Goal: Task Accomplishment & Management: Manage account settings

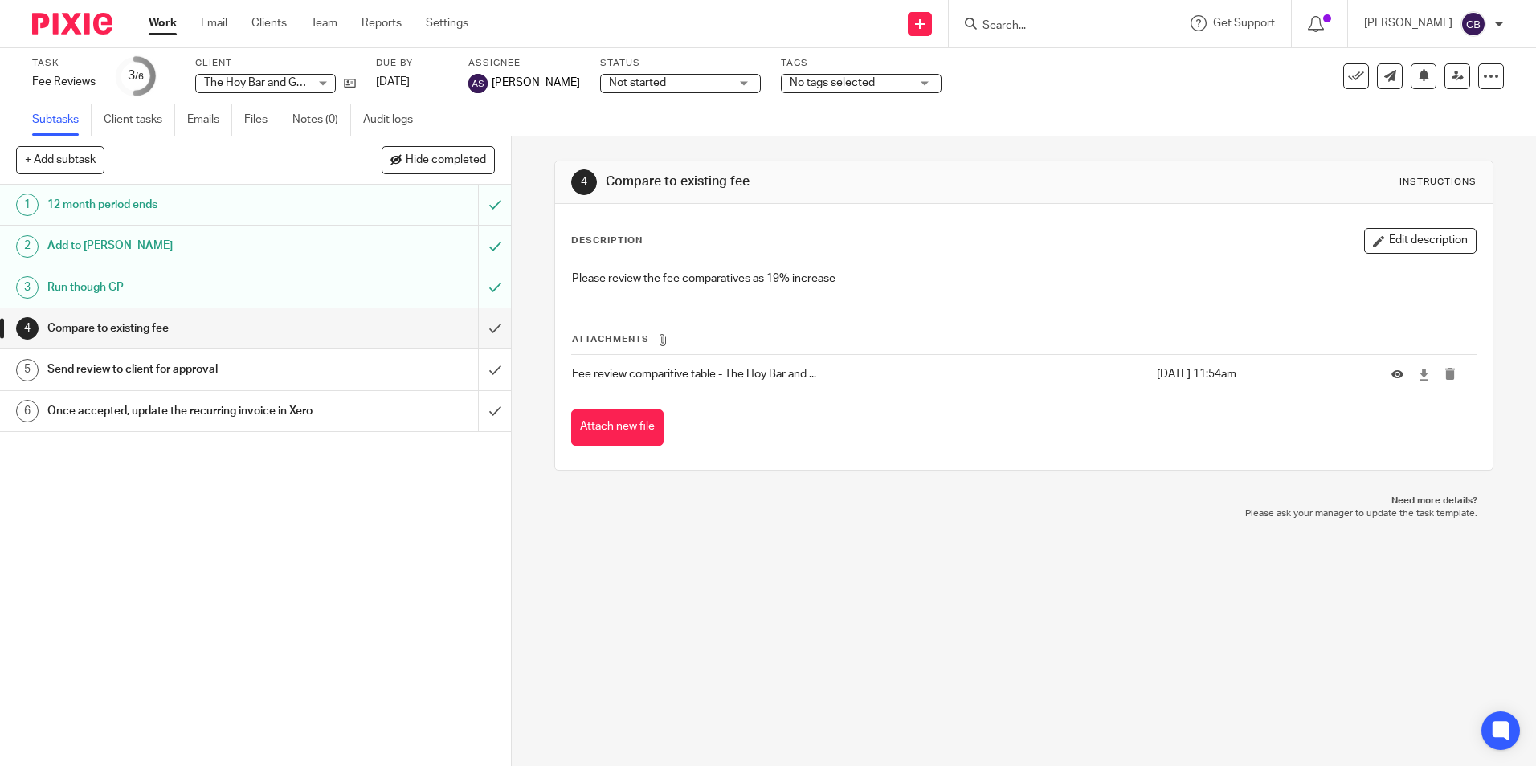
click at [1057, 18] on form at bounding box center [1066, 24] width 171 height 20
click at [1057, 23] on input "Search" at bounding box center [1053, 26] width 145 height 14
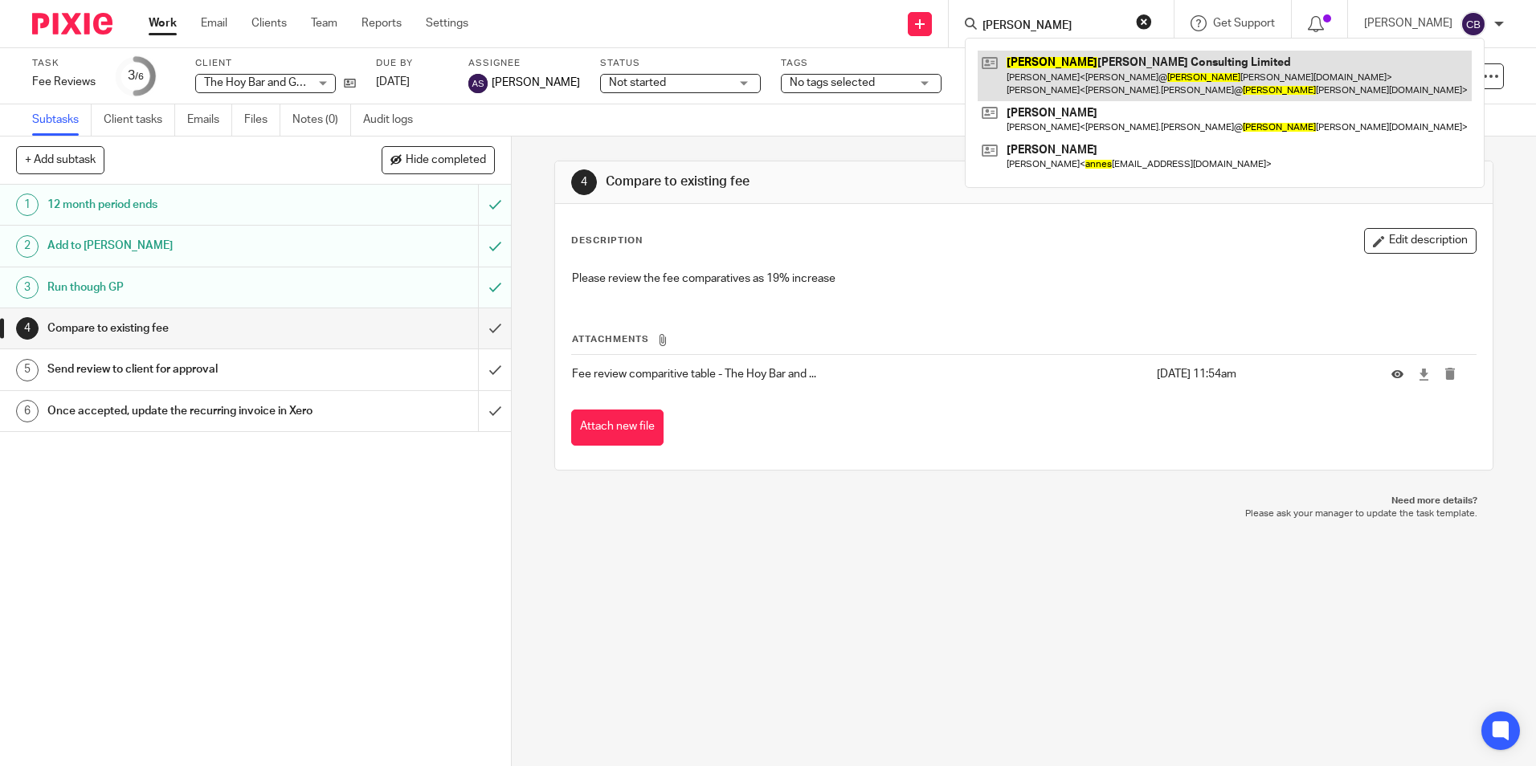
type input "agnes"
click at [1111, 75] on link at bounding box center [1224, 76] width 494 height 50
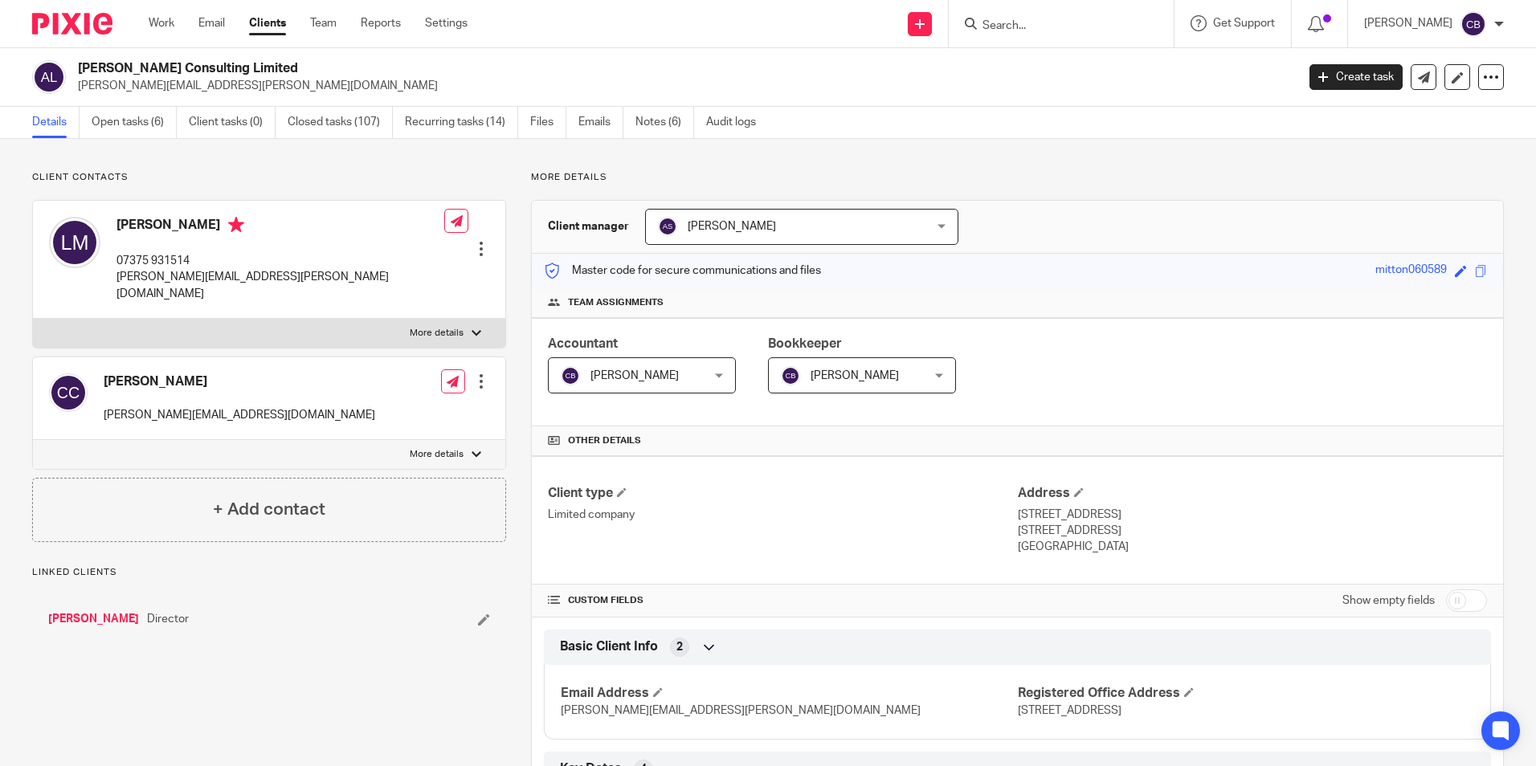
drag, startPoint x: 924, startPoint y: 141, endPoint x: 833, endPoint y: 161, distance: 93.6
drag, startPoint x: 833, startPoint y: 161, endPoint x: 763, endPoint y: 164, distance: 69.9
drag, startPoint x: 760, startPoint y: 165, endPoint x: 759, endPoint y: 173, distance: 8.9
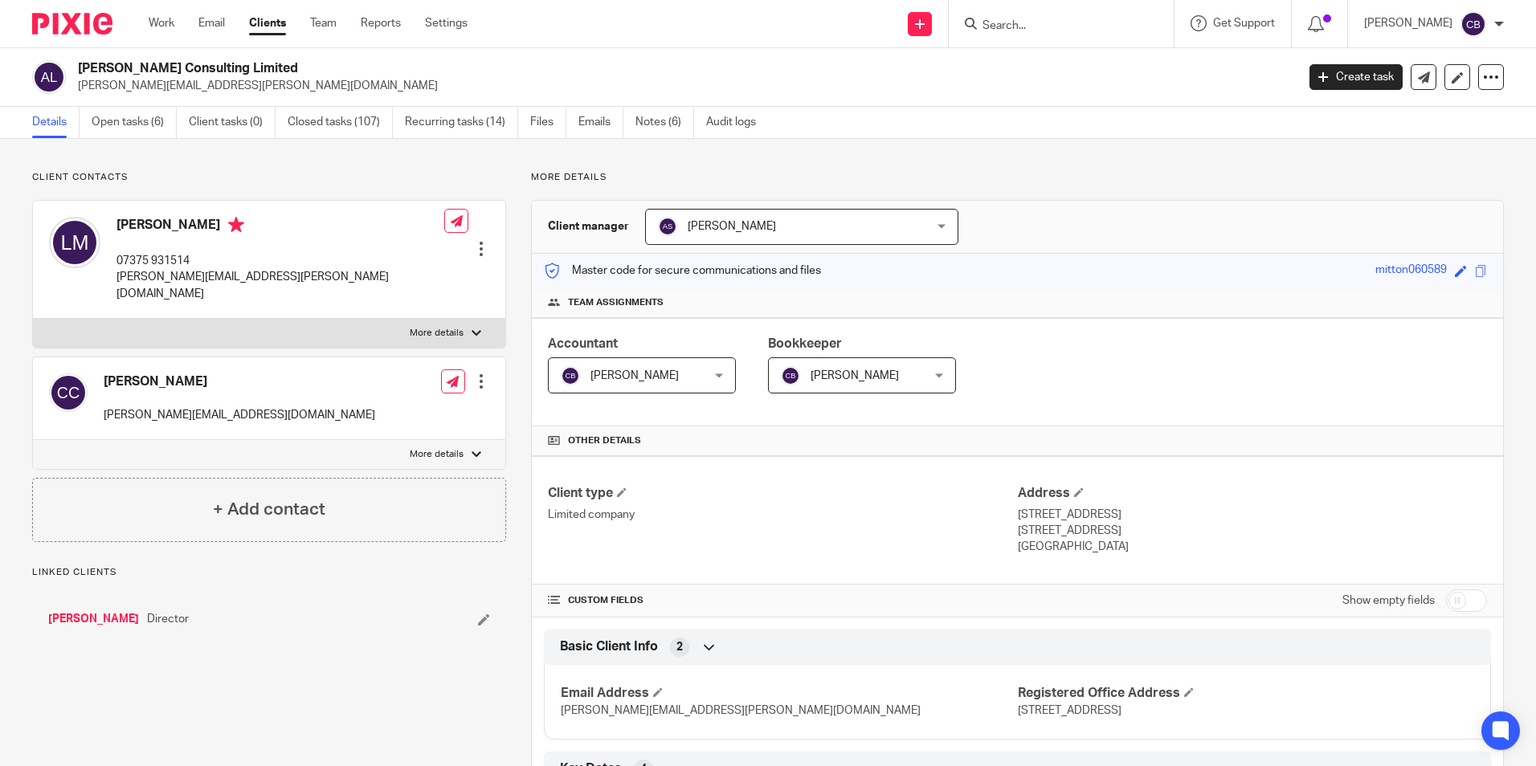
click at [858, 524] on div "Client type Limited company" at bounding box center [782, 520] width 469 height 71
click at [118, 121] on link "Open tasks (6)" at bounding box center [134, 122] width 85 height 31
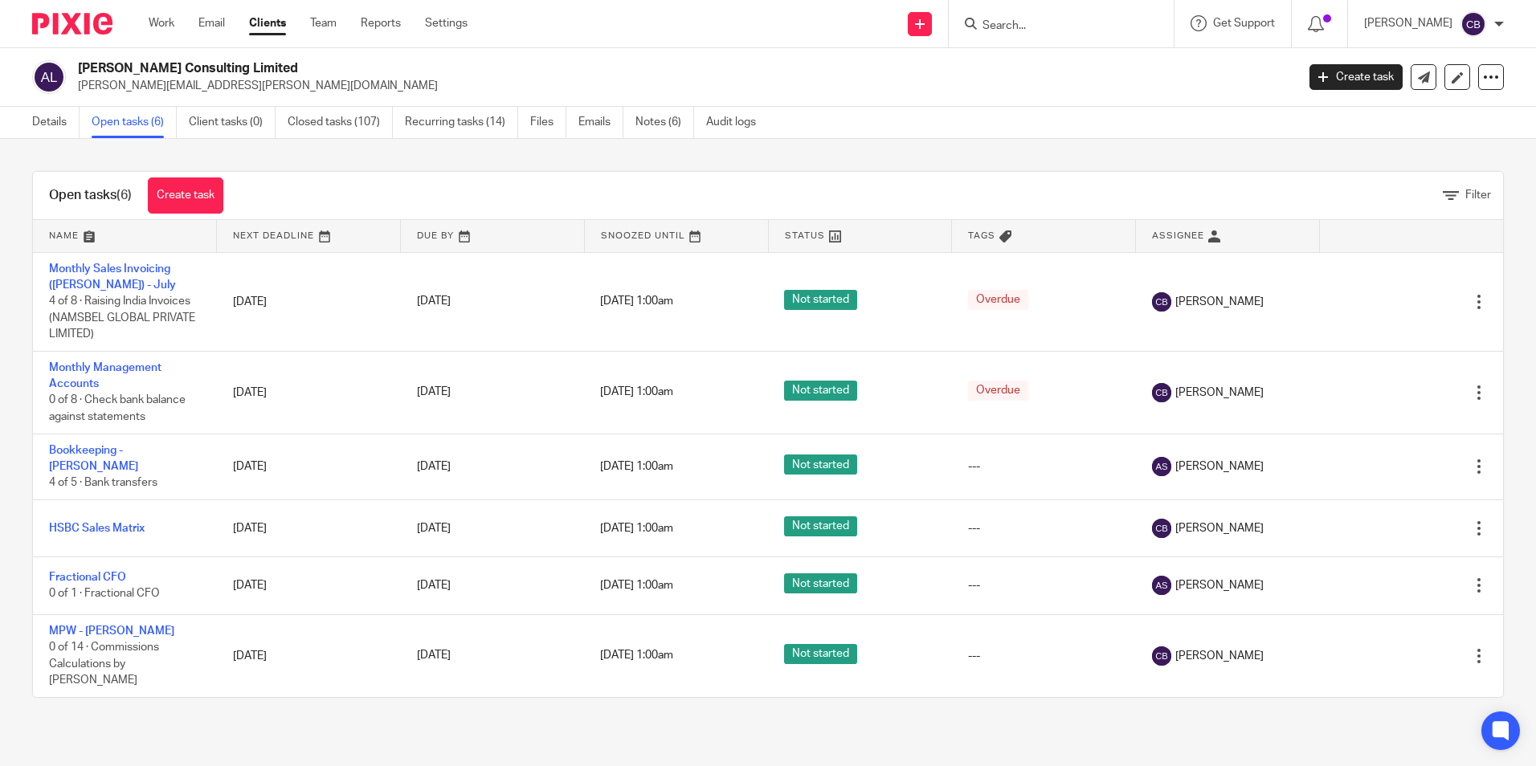
click at [593, 153] on div "Open tasks (6) Create task Filter Name Next Deadline Due By Snoozed Until Statu…" at bounding box center [768, 434] width 1536 height 591
click at [664, 116] on link "Notes (6)" at bounding box center [664, 122] width 59 height 31
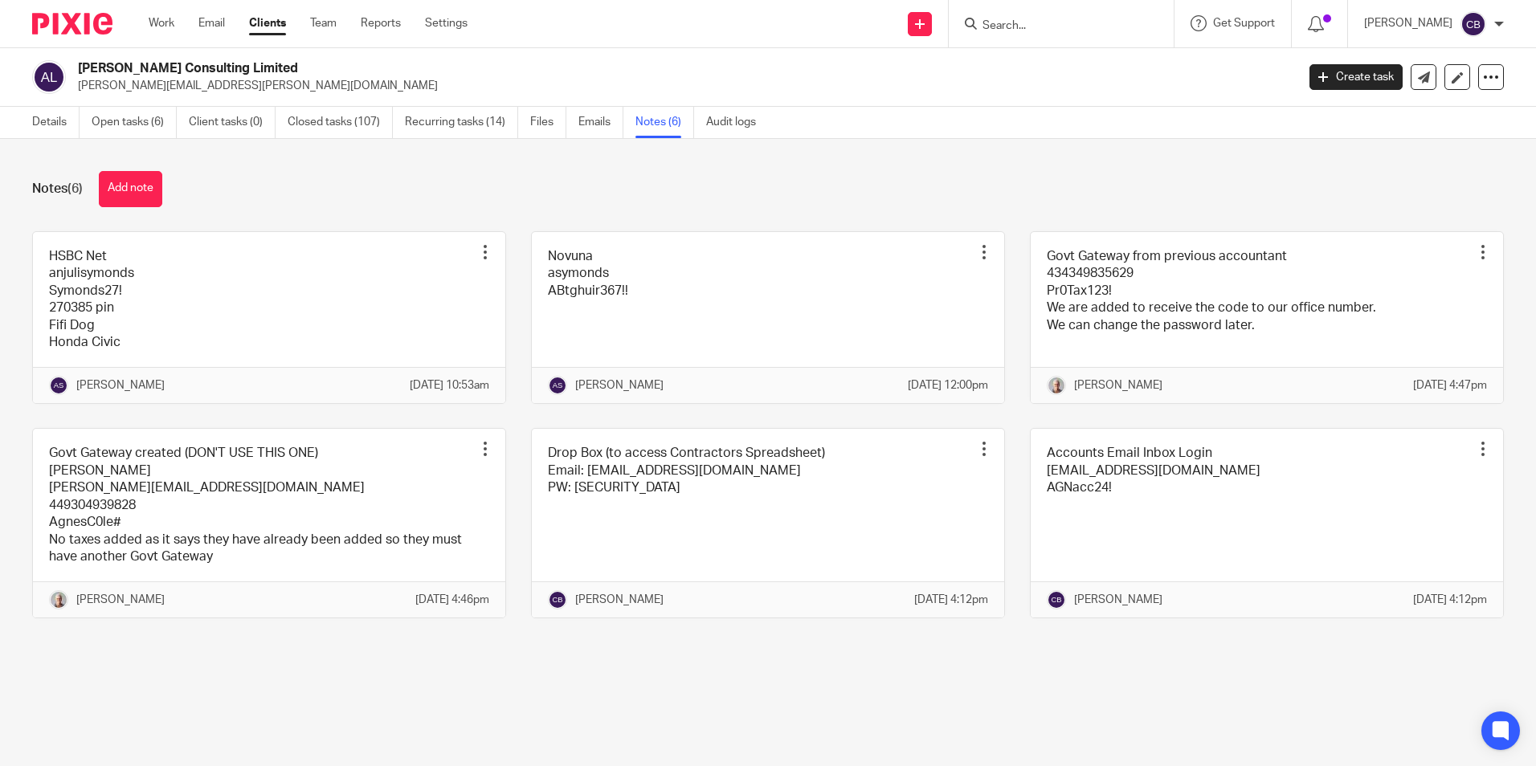
click at [804, 756] on main "Agnes Cole Consulting Limited leon.mitton@agnescole-consulting.com Create task …" at bounding box center [768, 383] width 1536 height 766
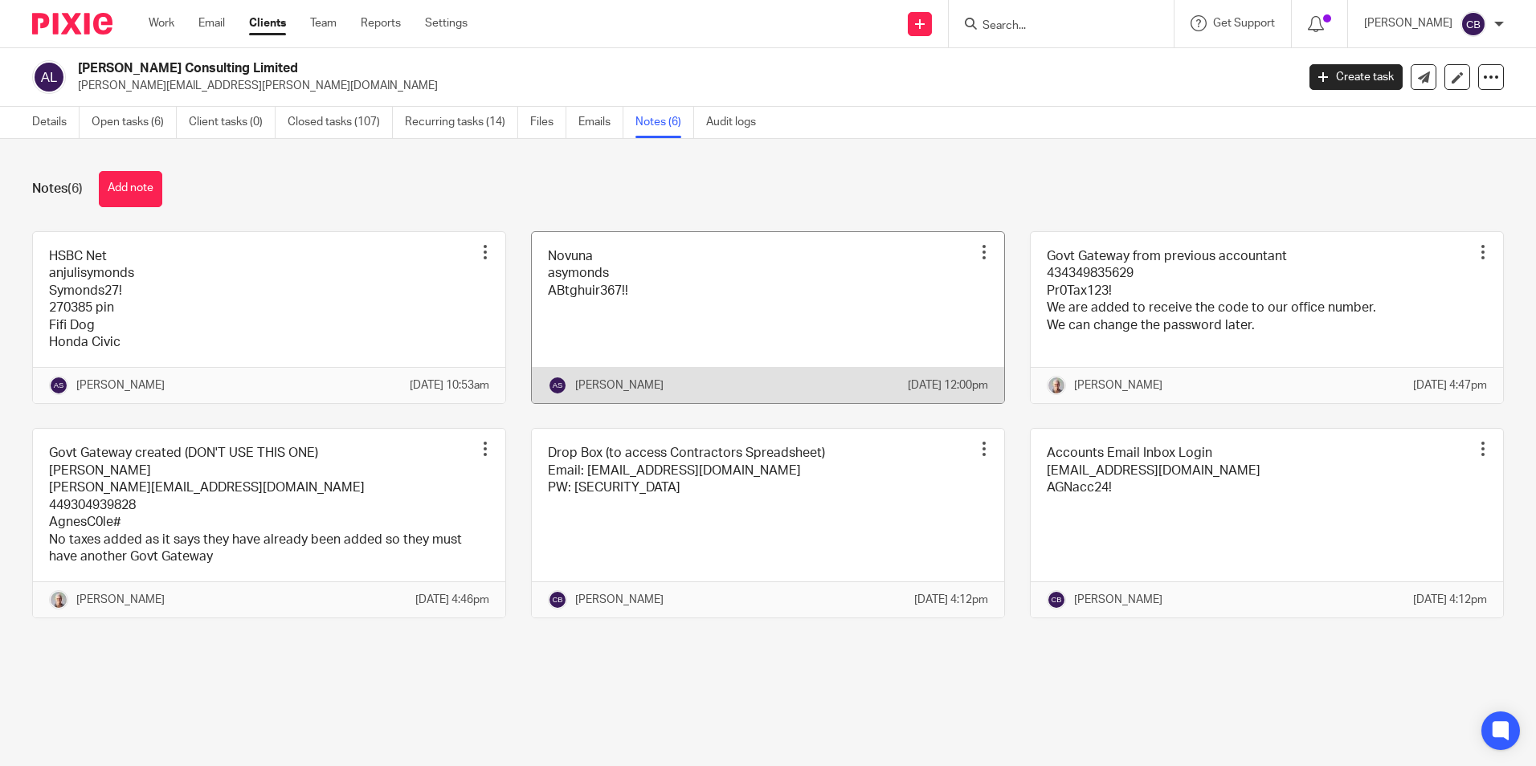
click at [563, 310] on link at bounding box center [768, 318] width 472 height 172
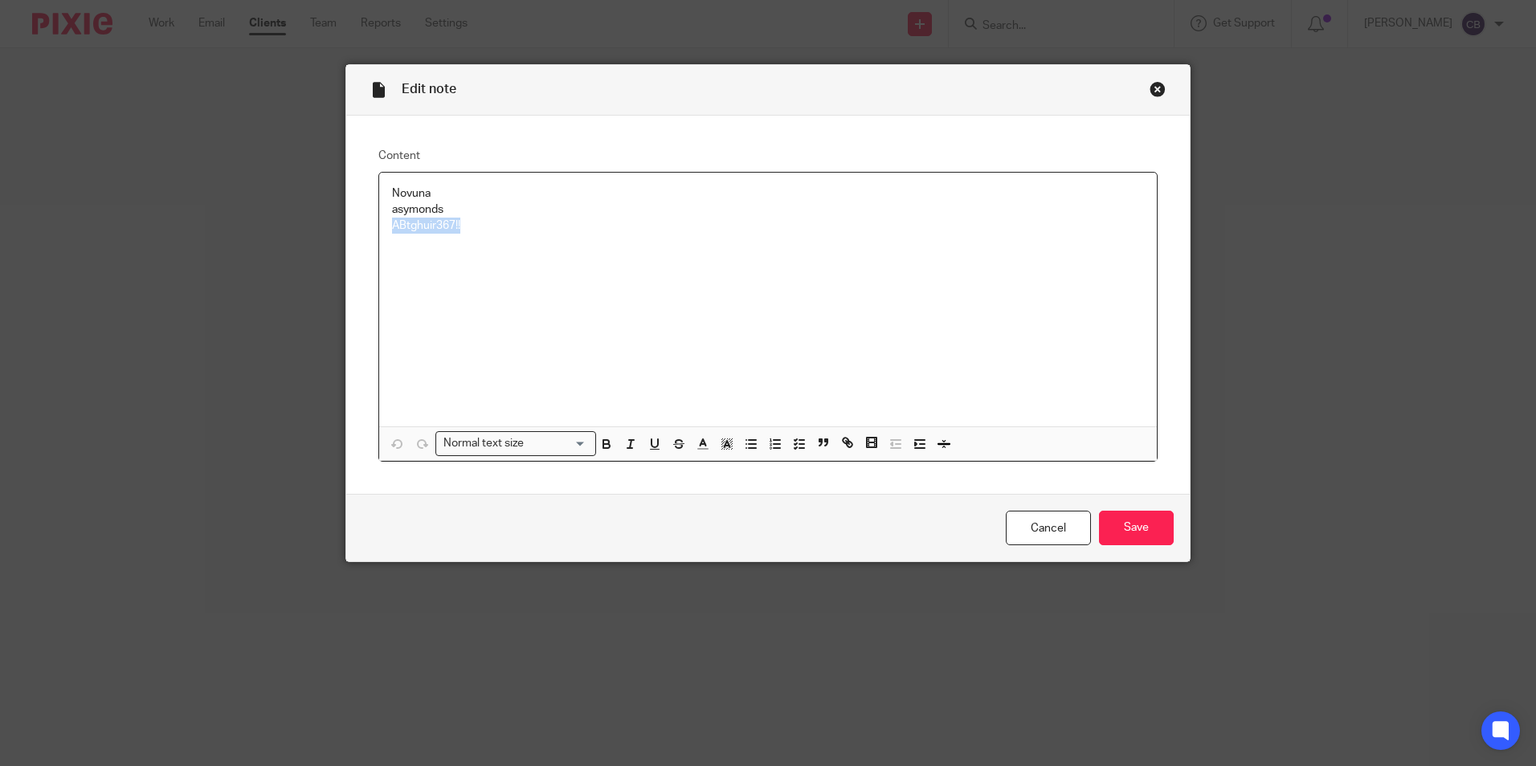
drag, startPoint x: 512, startPoint y: 226, endPoint x: 387, endPoint y: 223, distance: 125.3
click at [392, 223] on p "ABtghuir367!!" at bounding box center [768, 226] width 752 height 16
copy p "ABtghuir367!!"
drag, startPoint x: 1154, startPoint y: 90, endPoint x: 1157, endPoint y: 98, distance: 8.6
click at [1155, 90] on div "Close this dialog window" at bounding box center [1157, 89] width 16 height 16
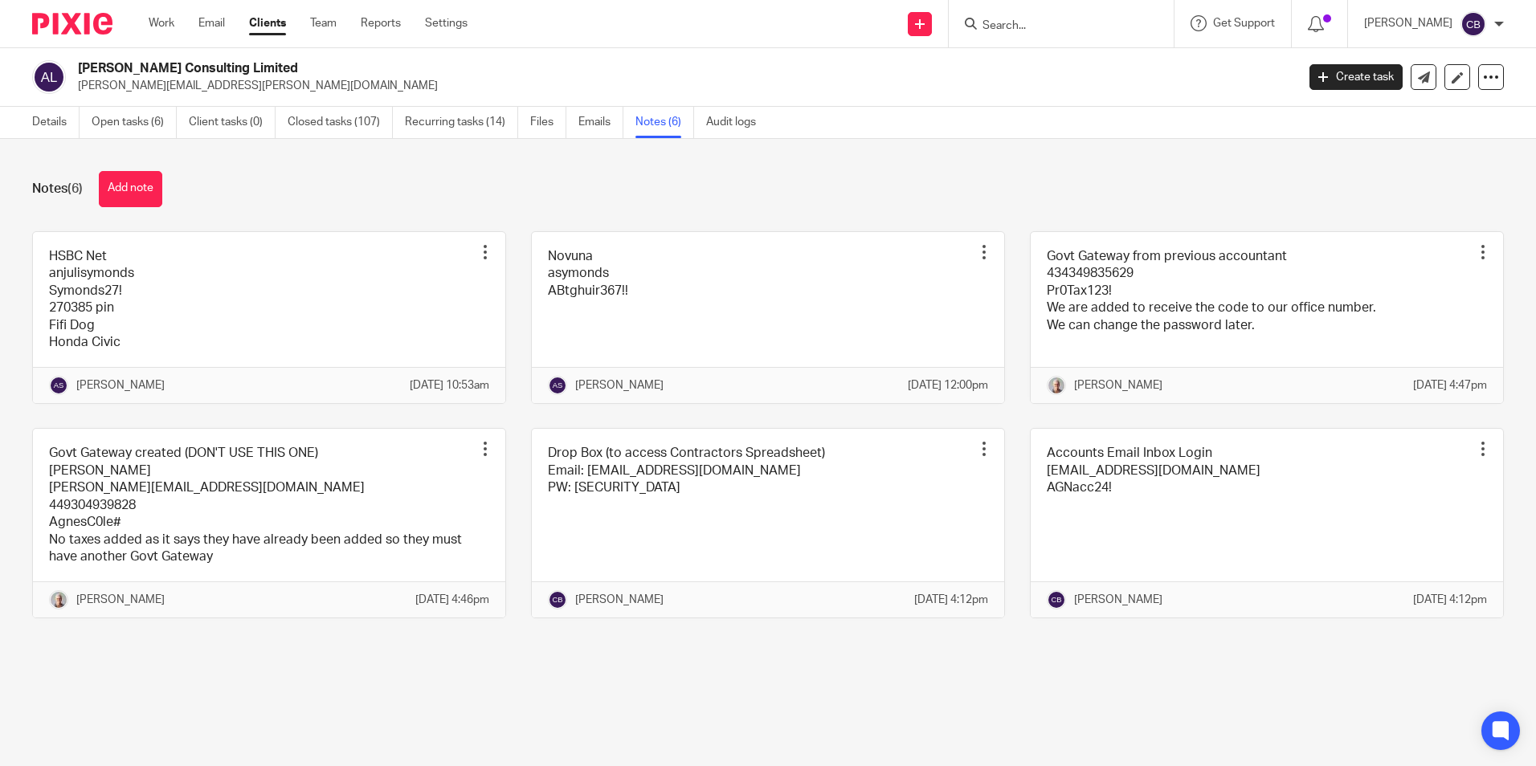
click at [1106, 19] on input "Search" at bounding box center [1053, 26] width 145 height 14
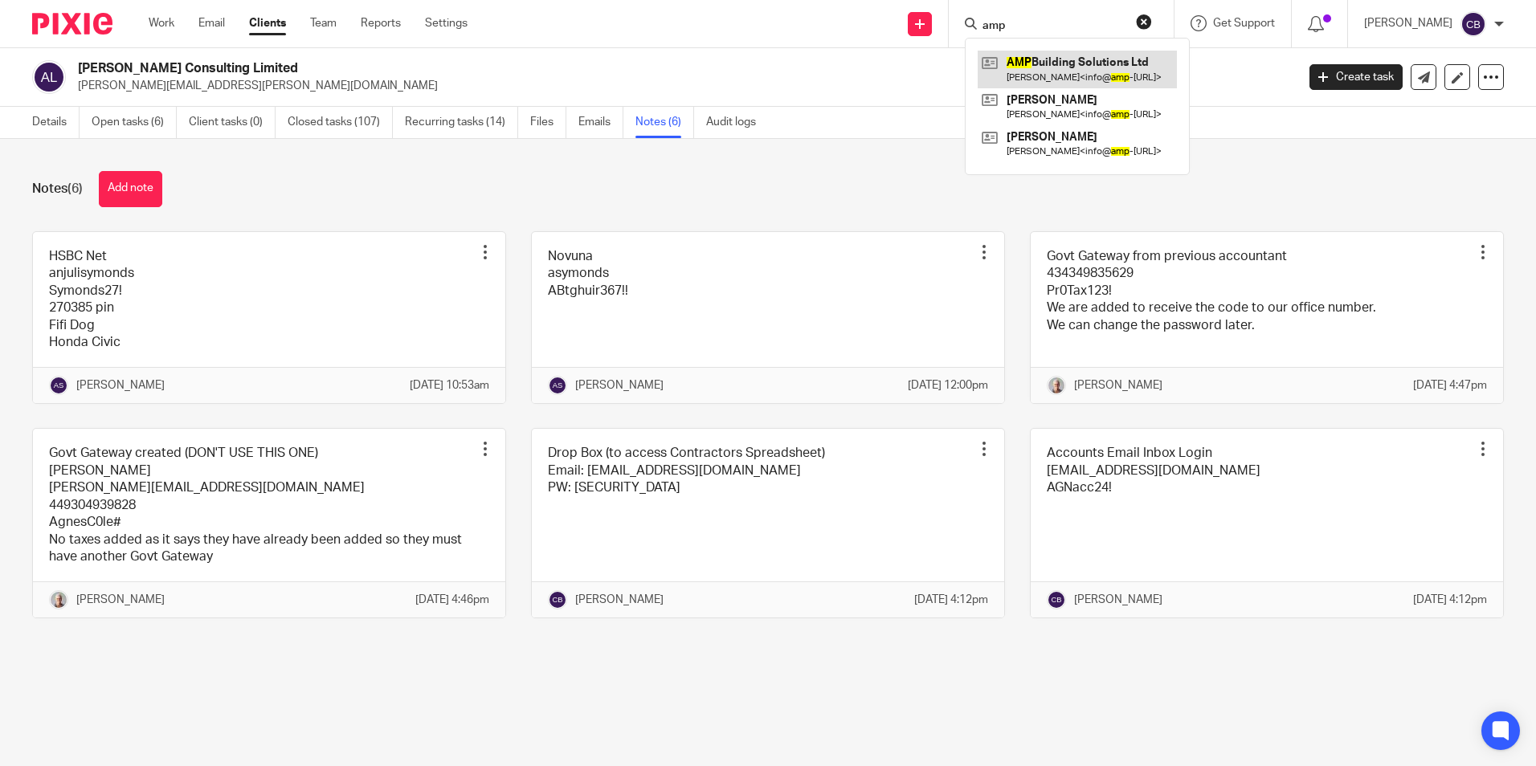
type input "amp"
click at [1116, 70] on link at bounding box center [1076, 69] width 199 height 37
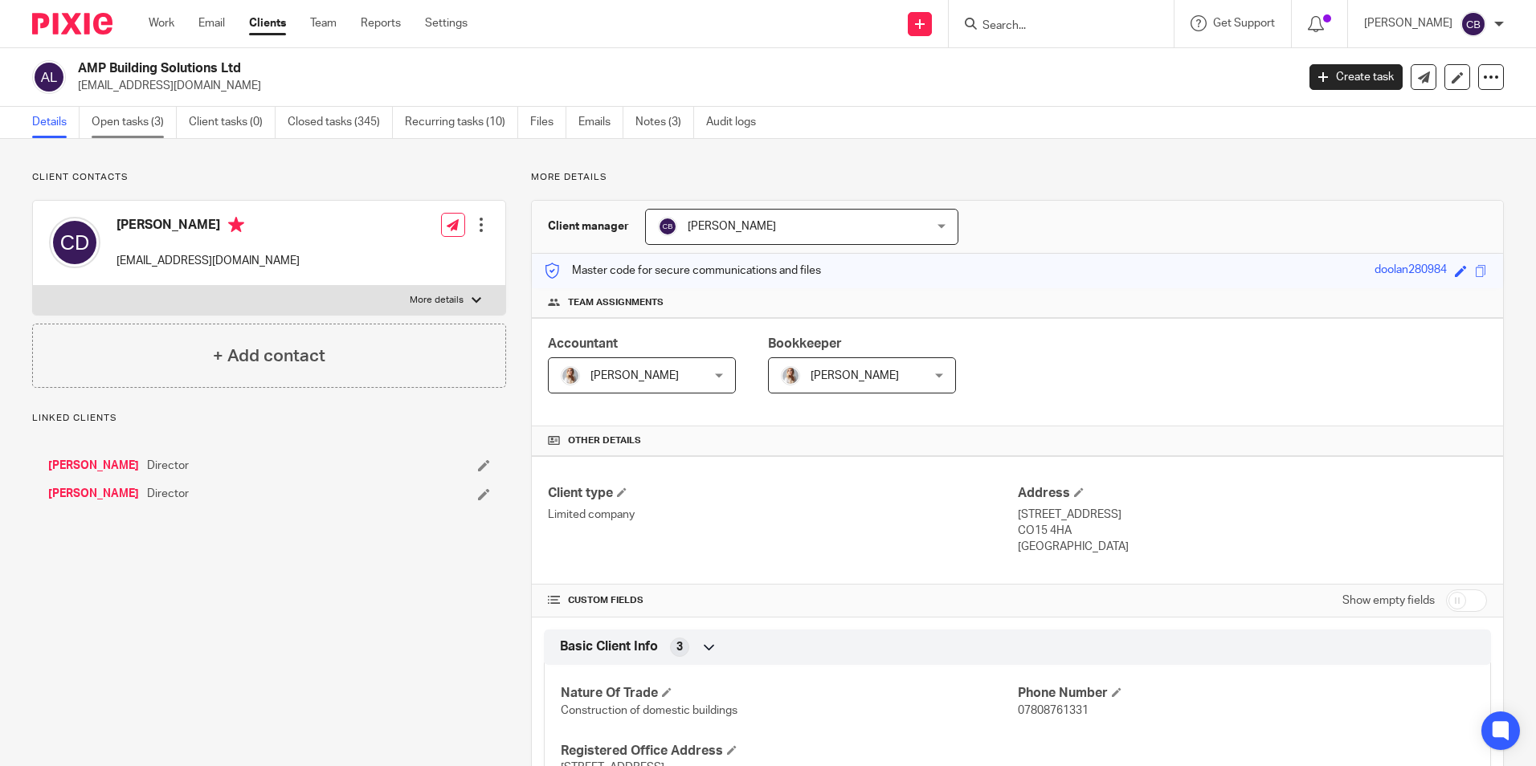
click at [143, 123] on link "Open tasks (3)" at bounding box center [134, 122] width 85 height 31
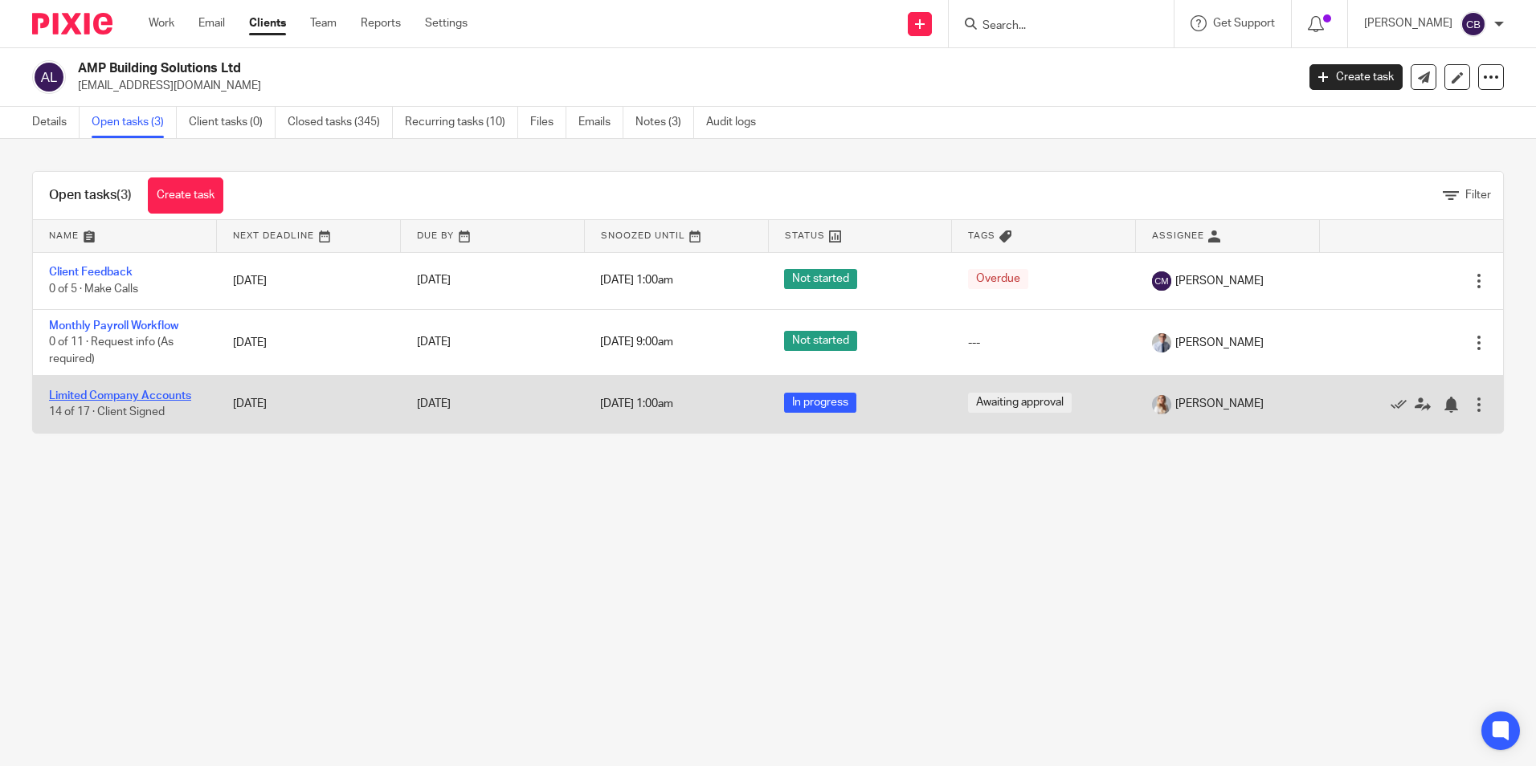
click at [141, 394] on link "Limited Company Accounts" at bounding box center [120, 395] width 142 height 11
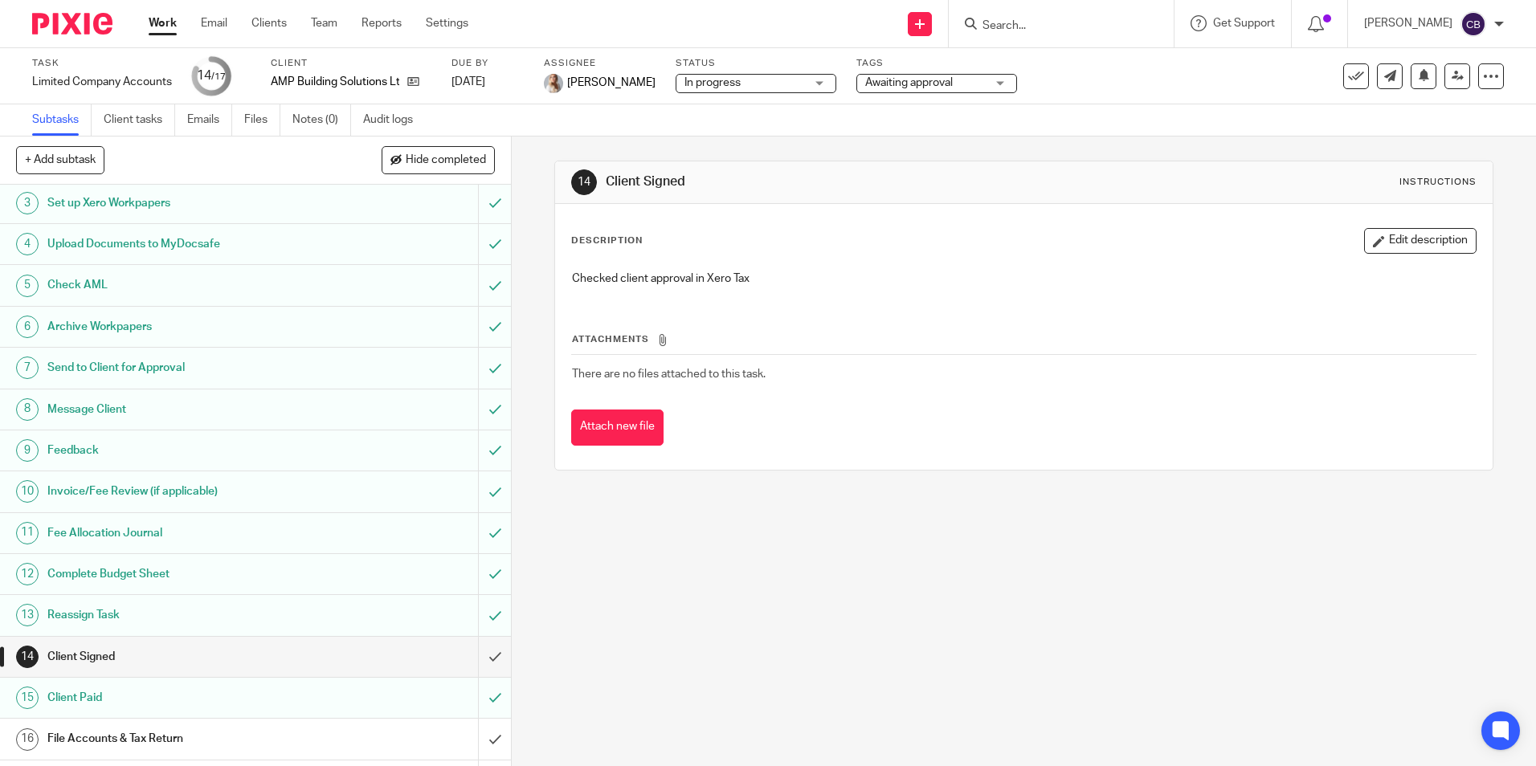
scroll to position [120, 0]
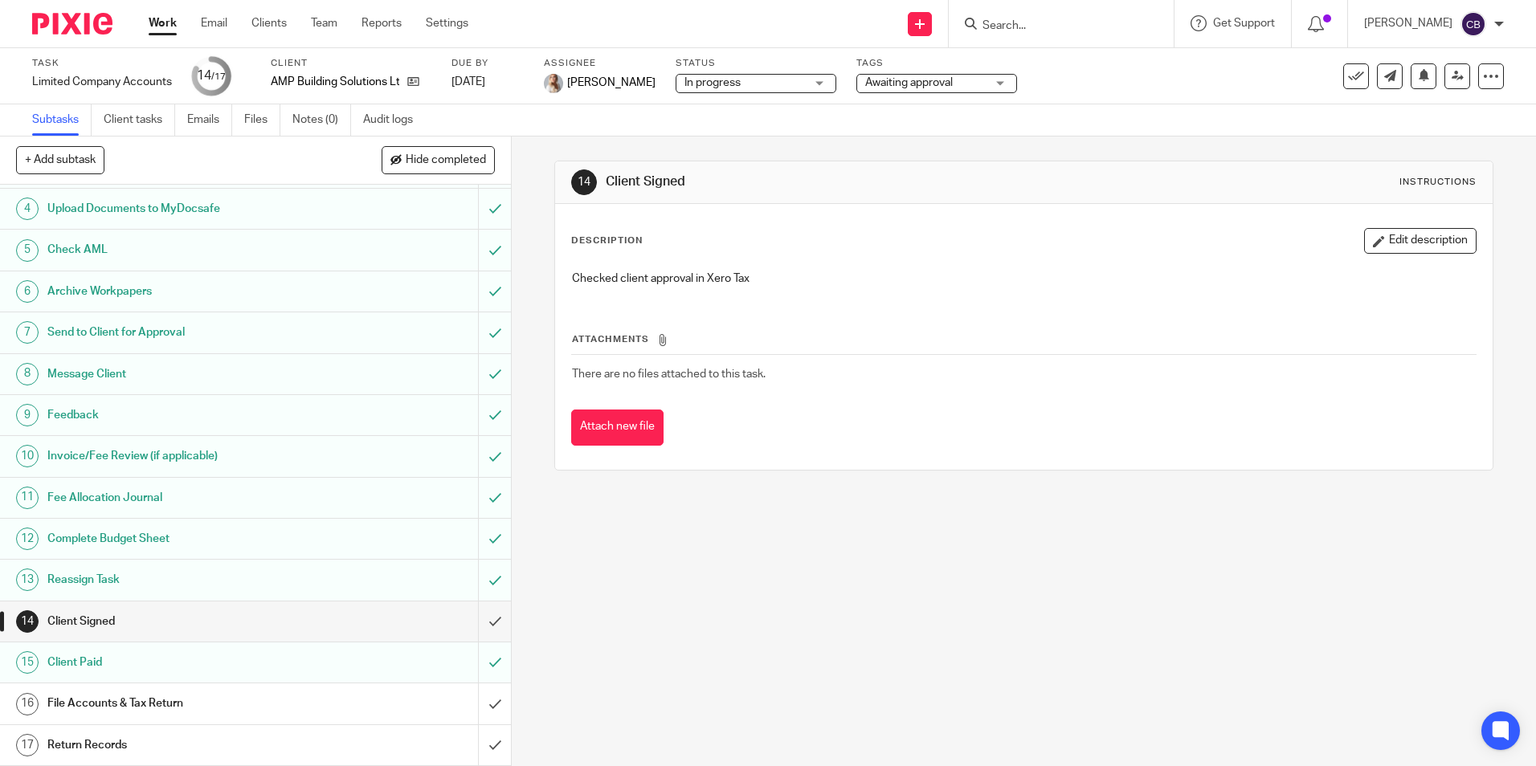
drag, startPoint x: 922, startPoint y: 659, endPoint x: 919, endPoint y: 675, distance: 17.2
click at [922, 669] on div "14 Client Signed Instructions Description Edit description Checked client appro…" at bounding box center [1024, 452] width 1024 height 630
click at [901, 696] on div "14 Client Signed Instructions Description Edit description Checked client appro…" at bounding box center [1024, 452] width 1024 height 630
drag, startPoint x: 831, startPoint y: 491, endPoint x: 720, endPoint y: 528, distance: 116.6
click at [826, 499] on div "14 Client Signed Instructions Description Edit description Checked client appro…" at bounding box center [1024, 452] width 1024 height 630
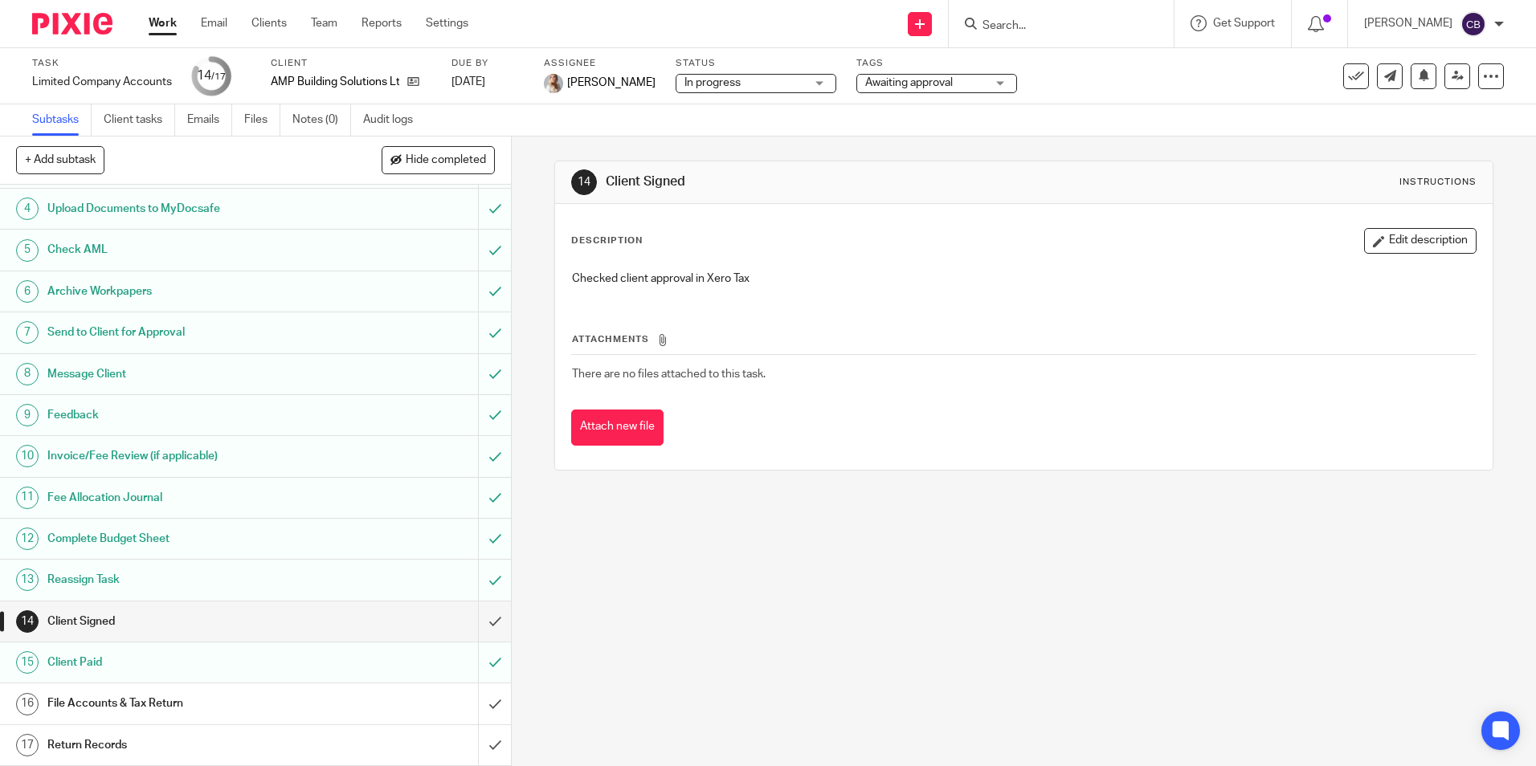
drag, startPoint x: 716, startPoint y: 532, endPoint x: 575, endPoint y: 386, distance: 203.3
click at [715, 534] on div "14 Client Signed Instructions Description Edit description Checked client appro…" at bounding box center [1024, 452] width 1024 height 630
click at [166, 29] on link "Work" at bounding box center [163, 23] width 28 height 16
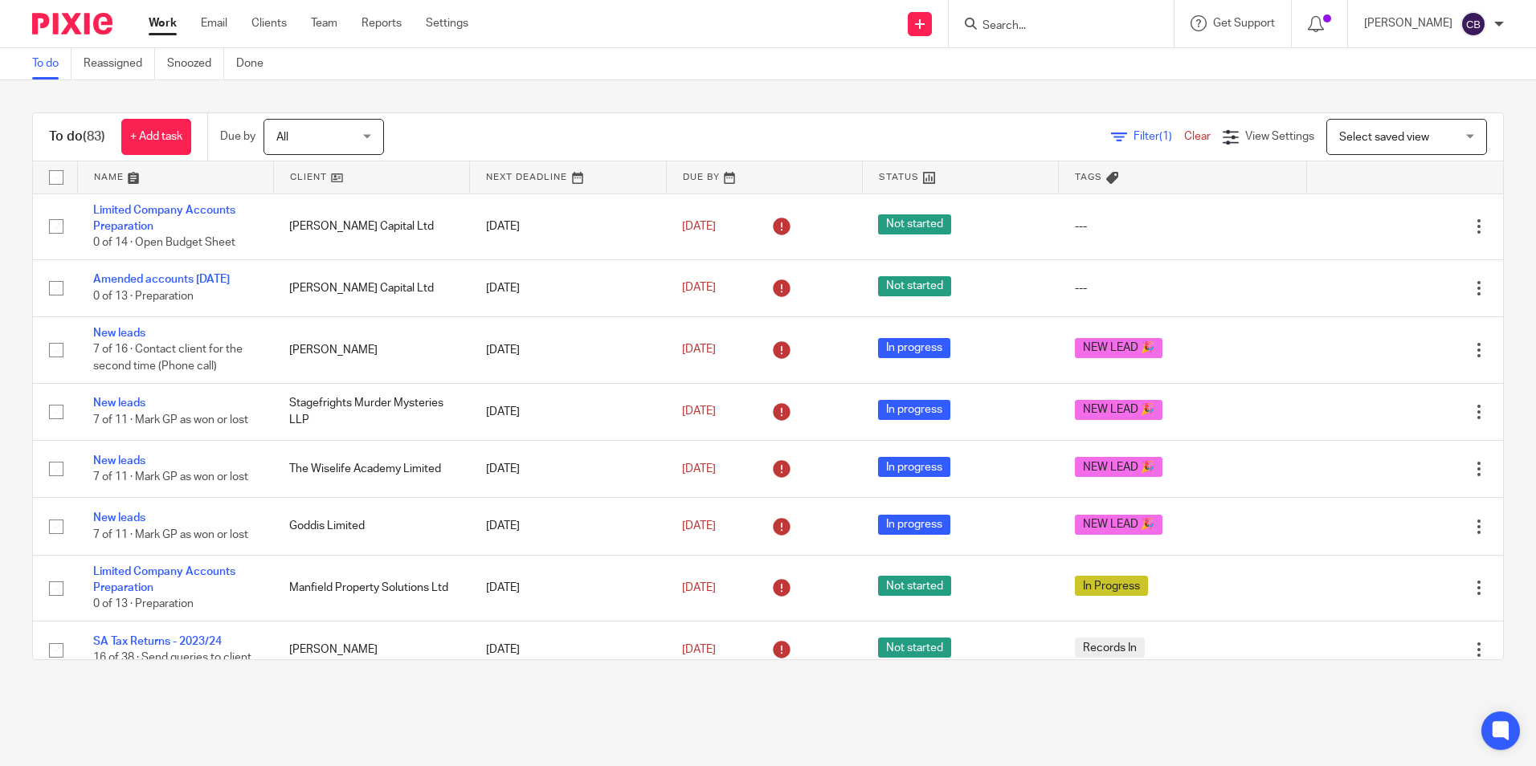
click at [1133, 134] on span "Filter (1)" at bounding box center [1158, 136] width 51 height 11
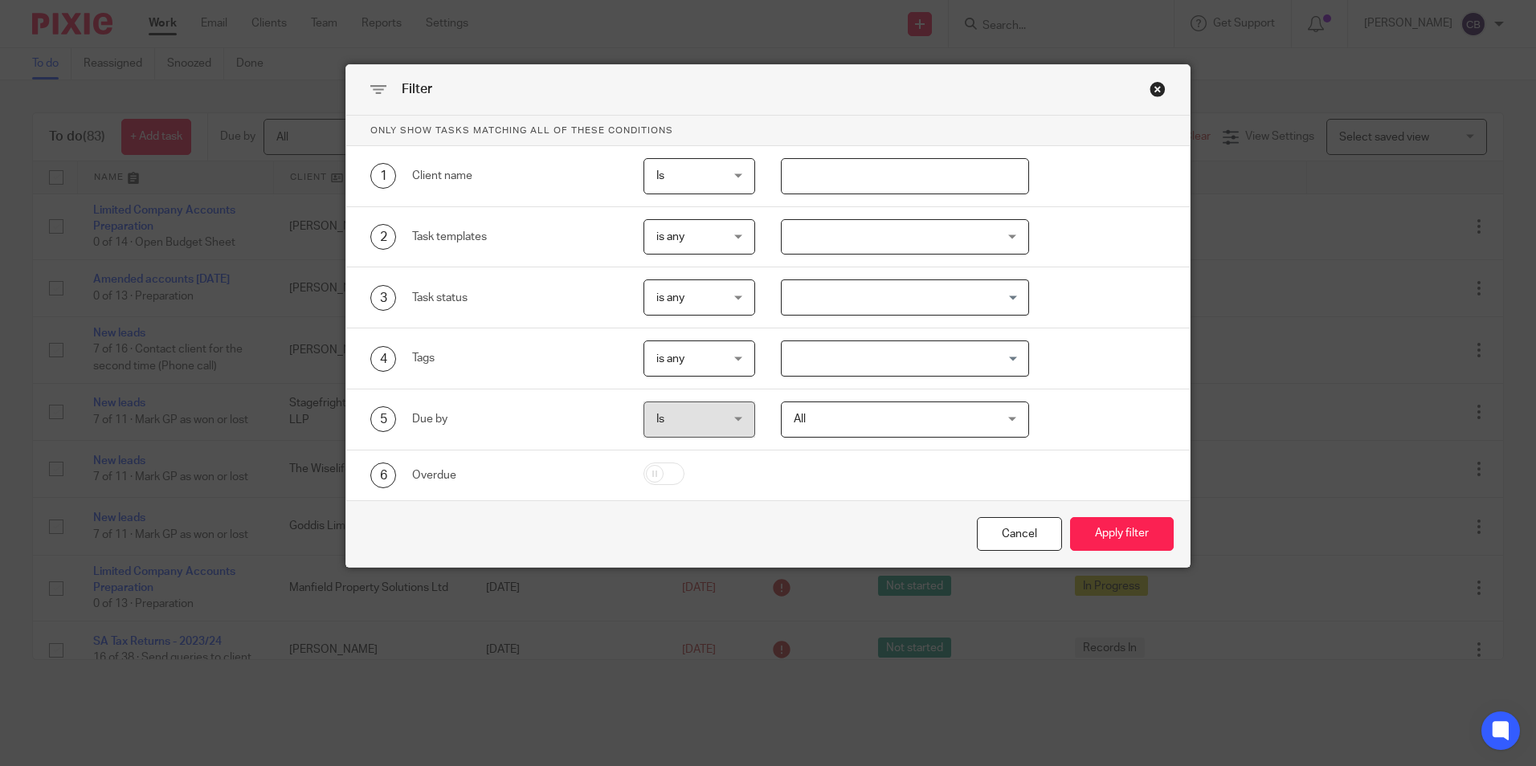
click at [925, 186] on input "text" at bounding box center [905, 176] width 248 height 36
type input "heffer"
click at [1070, 517] on button "Apply filter" at bounding box center [1122, 534] width 104 height 35
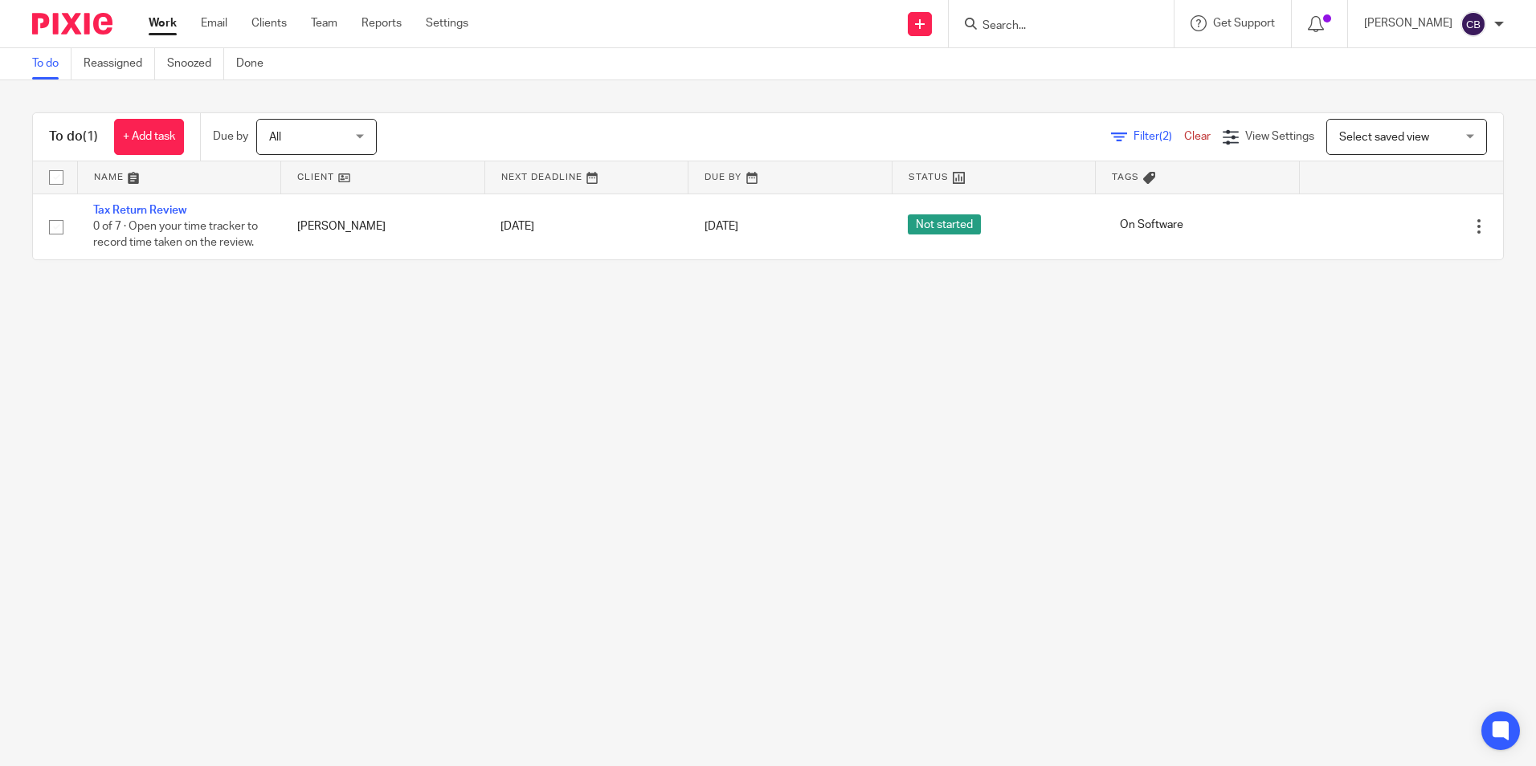
drag, startPoint x: 103, startPoint y: 546, endPoint x: 498, endPoint y: 485, distance: 399.8
click at [112, 540] on main "To do Reassigned Snoozed Done To do (1) + Add task Due by All All Today Tomorro…" at bounding box center [768, 383] width 1536 height 766
click at [498, 485] on main "To do Reassigned Snoozed Done To do (1) + Add task Due by All All Today Tomorro…" at bounding box center [768, 383] width 1536 height 766
drag, startPoint x: 239, startPoint y: 448, endPoint x: 266, endPoint y: 345, distance: 107.1
click at [240, 440] on main "To do Reassigned Snoozed Done To do (1) + Add task Due by All All Today Tomorro…" at bounding box center [768, 383] width 1536 height 766
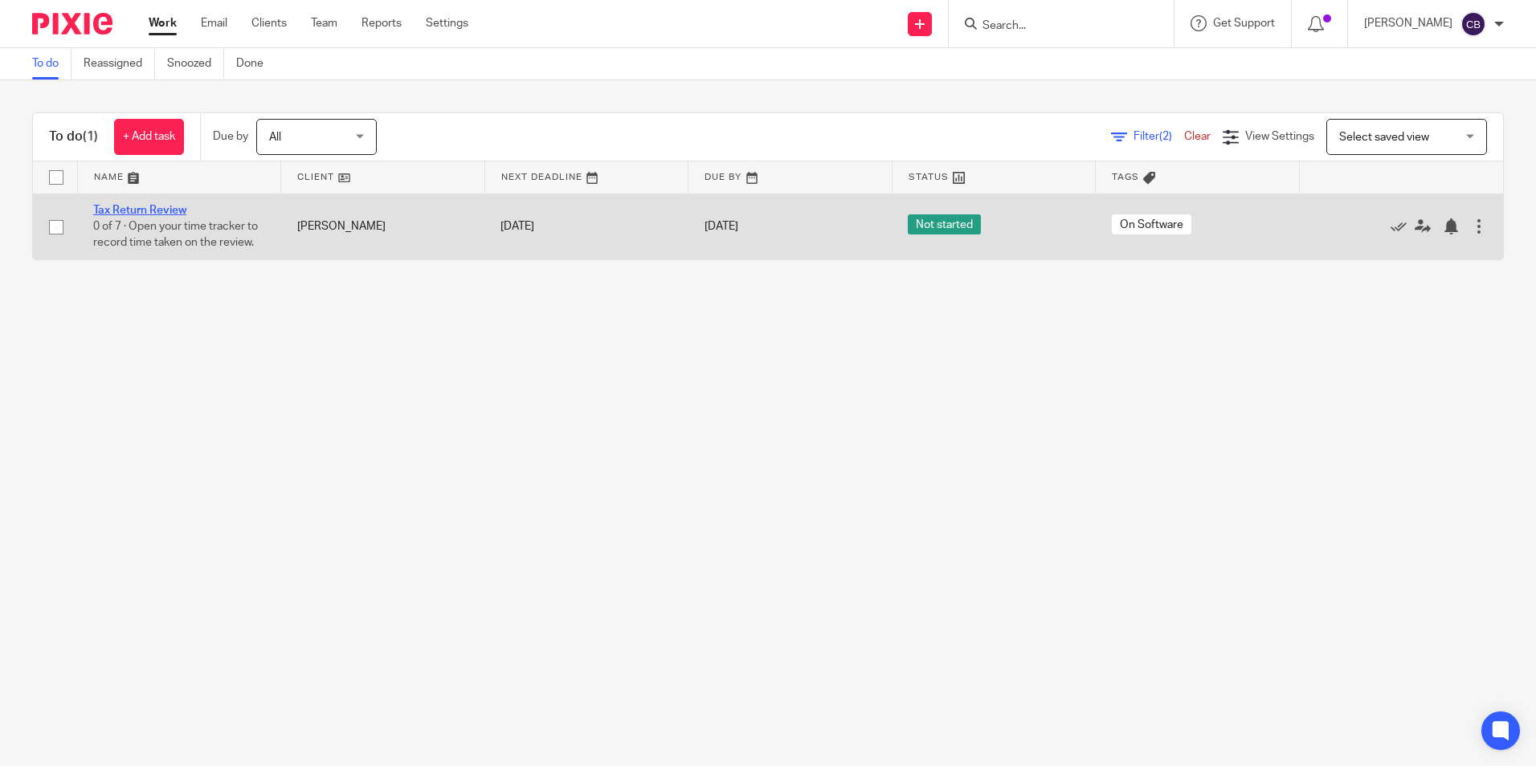
click at [157, 212] on link "Tax Return Review" at bounding box center [139, 210] width 93 height 11
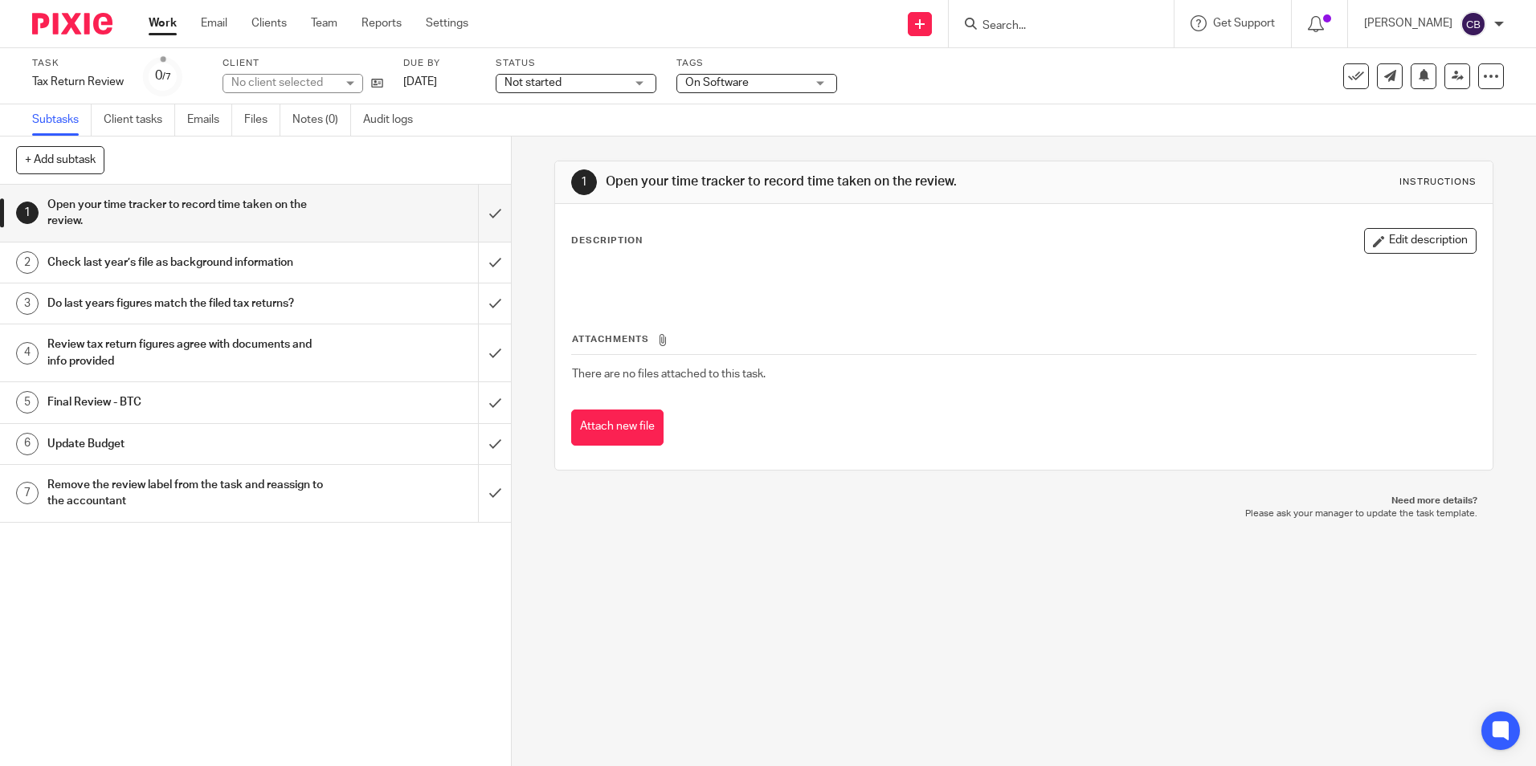
click at [737, 559] on div "1 Open your time tracker to record time taken on the review. Instructions Descr…" at bounding box center [1024, 452] width 1024 height 630
drag, startPoint x: 759, startPoint y: 558, endPoint x: 1282, endPoint y: 452, distance: 533.5
click at [818, 546] on div "1 Open your time tracker to record time taken on the review. Instructions Descr…" at bounding box center [1024, 452] width 1024 height 630
click at [887, 148] on div "1 Open your time tracker to record time taken on the review. Instructions Descr…" at bounding box center [1023, 316] width 938 height 358
click at [470, 220] on input "submit" at bounding box center [255, 213] width 511 height 57
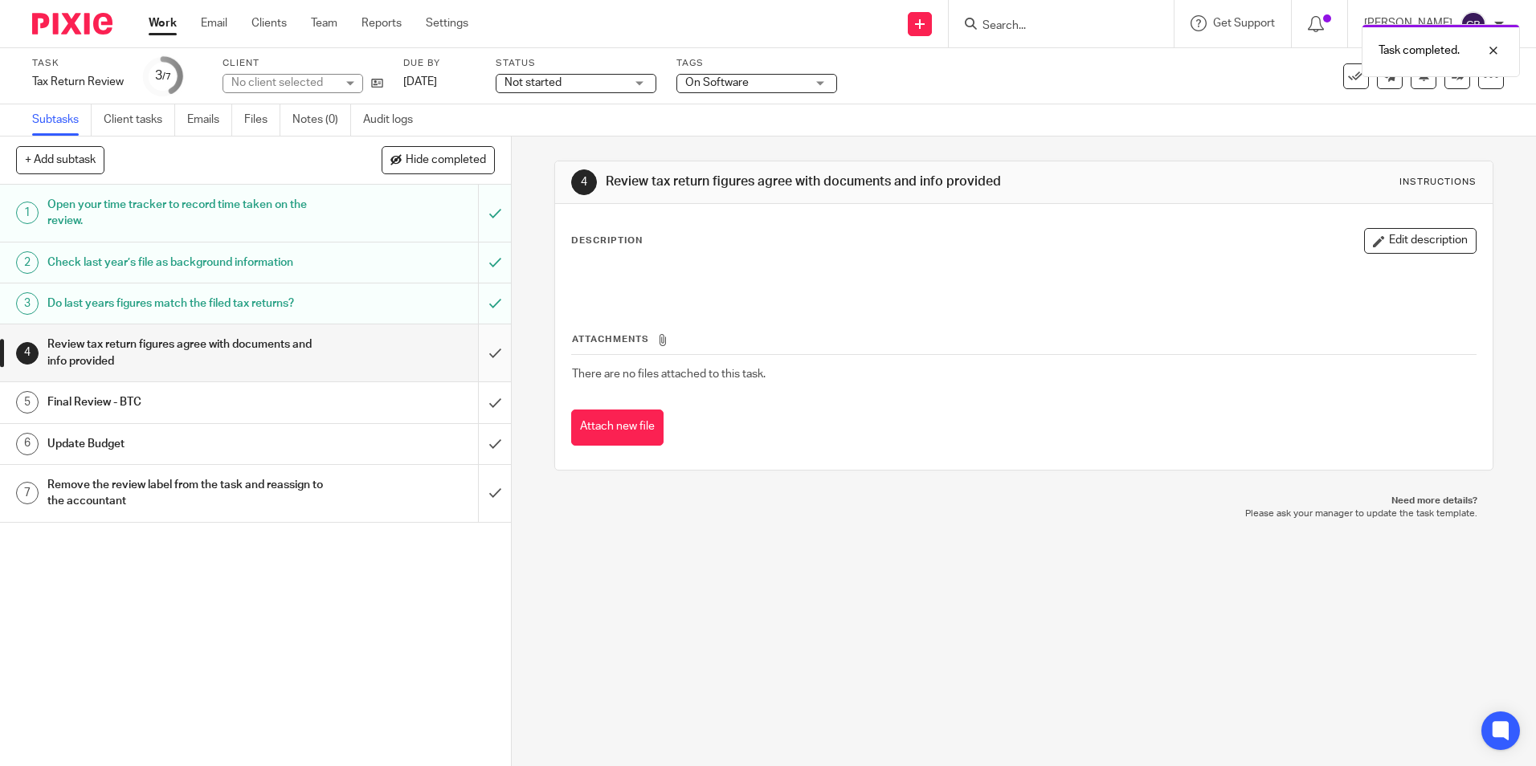
click at [474, 343] on input "submit" at bounding box center [255, 352] width 511 height 57
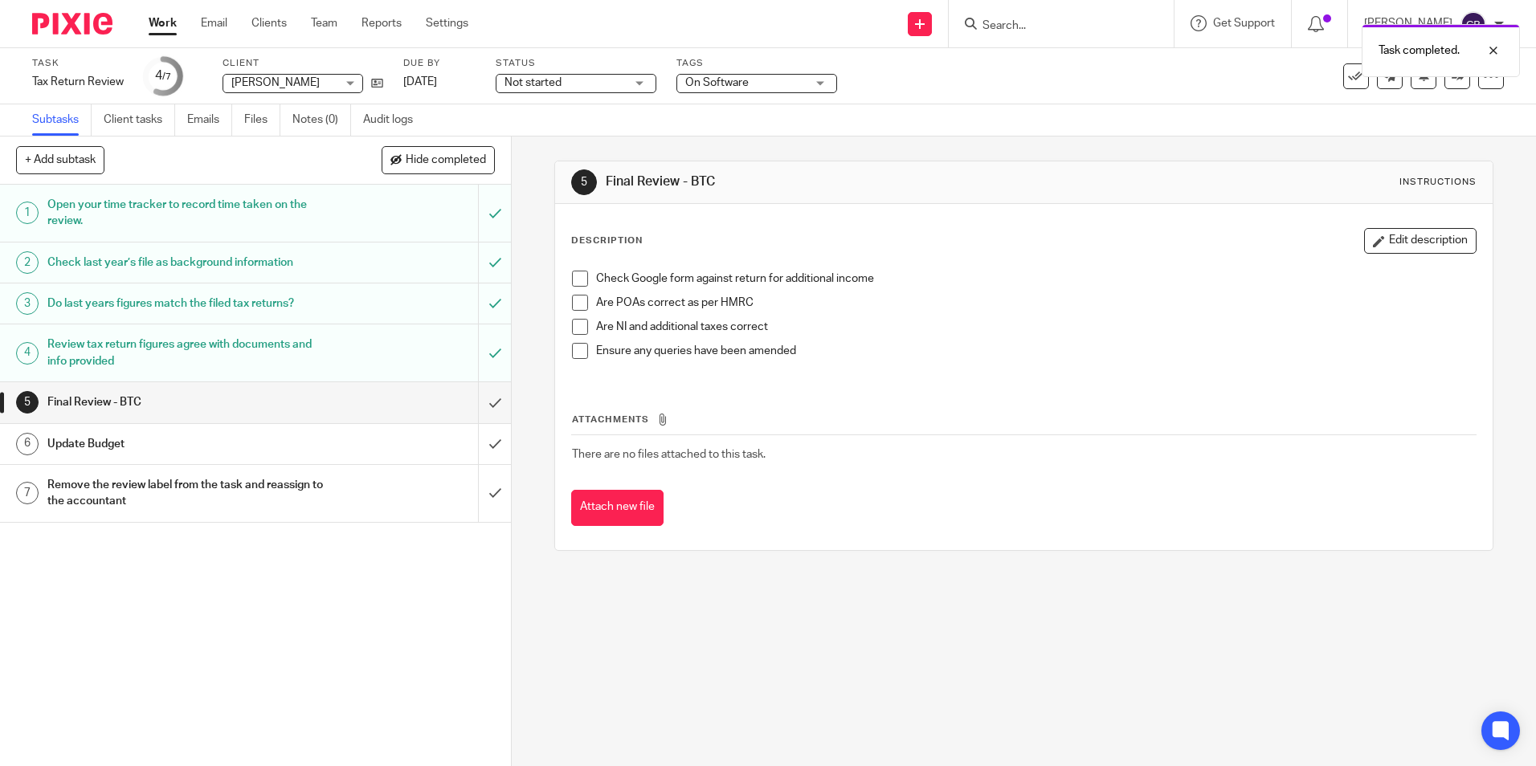
click at [575, 304] on span at bounding box center [580, 303] width 16 height 16
click at [575, 328] on span at bounding box center [580, 327] width 16 height 16
click at [572, 349] on span at bounding box center [580, 351] width 16 height 16
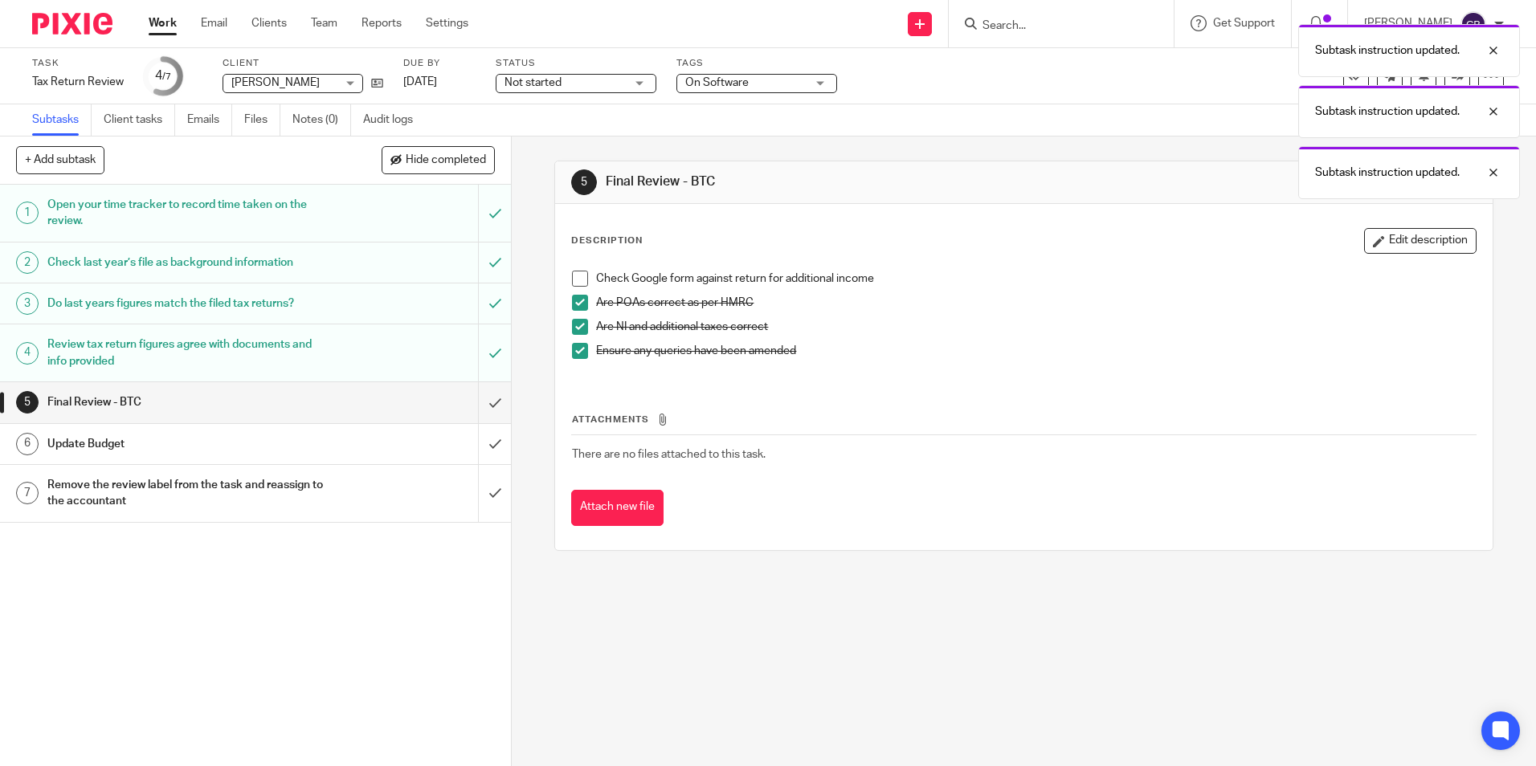
click at [1393, 251] on button "Edit description" at bounding box center [1420, 241] width 112 height 26
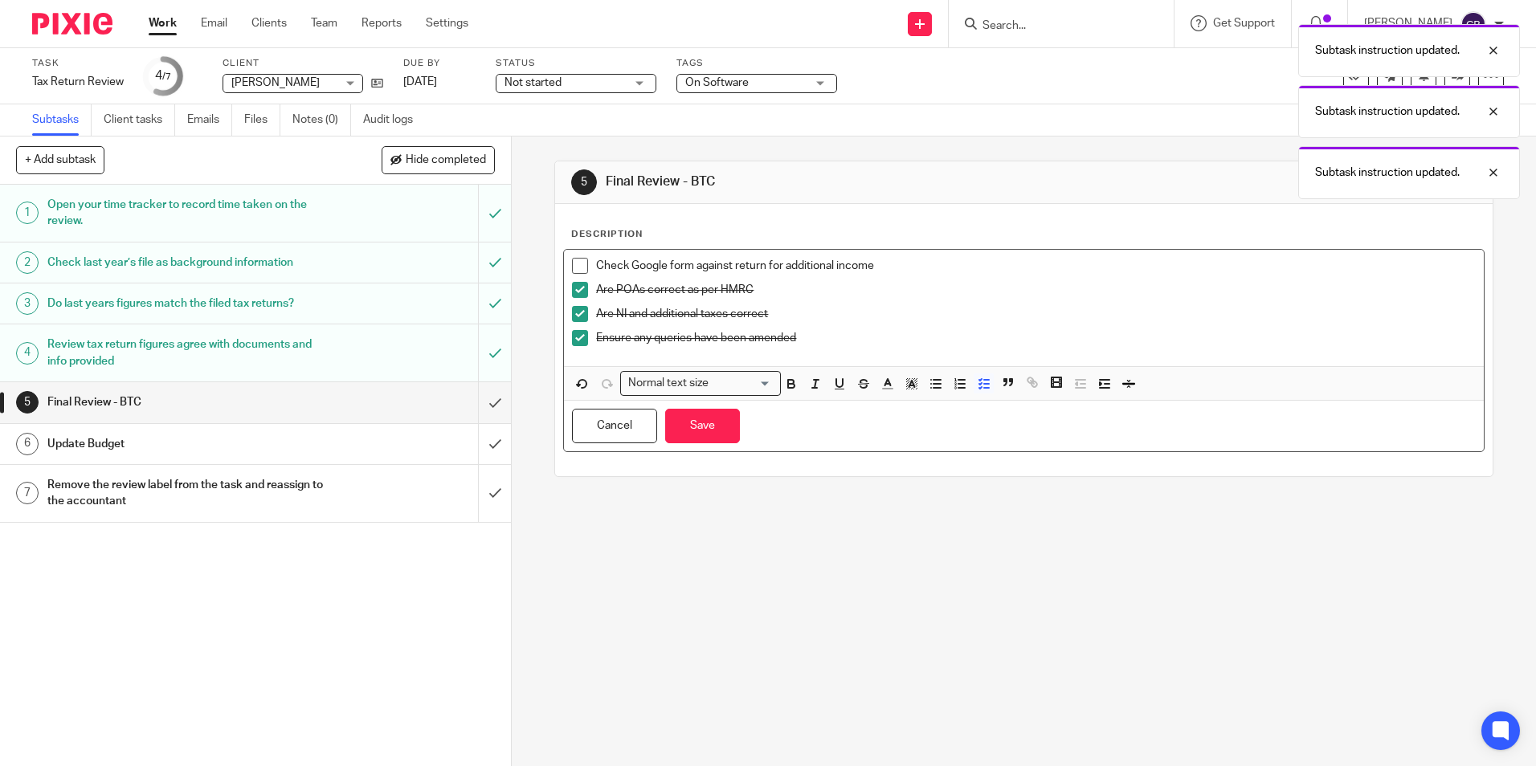
click at [883, 349] on div "Ensure any queries have been amended" at bounding box center [1035, 342] width 879 height 24
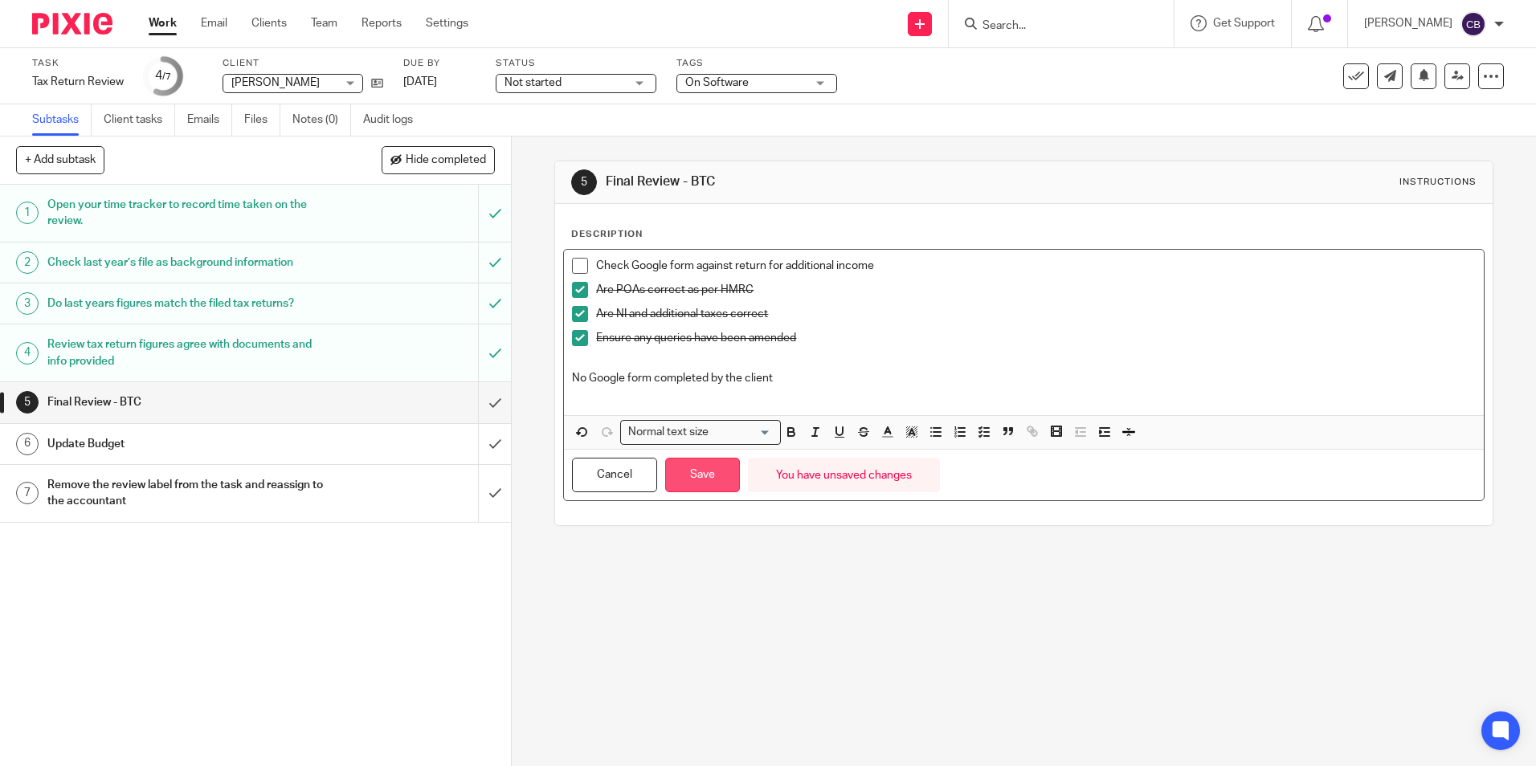
click at [726, 472] on button "Save" at bounding box center [702, 475] width 75 height 35
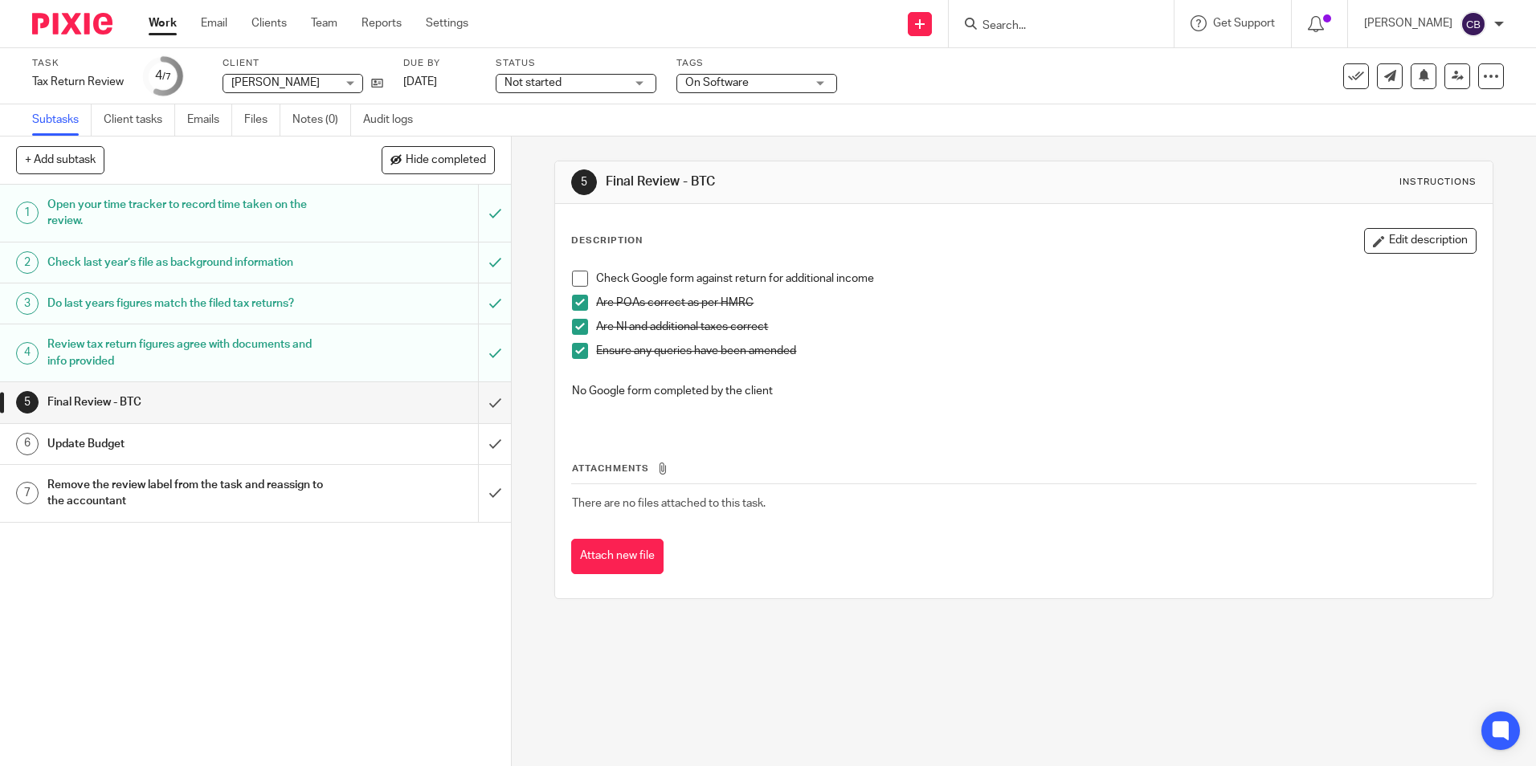
click at [762, 401] on p at bounding box center [1023, 408] width 903 height 16
click at [1364, 251] on button "Edit description" at bounding box center [1420, 241] width 112 height 26
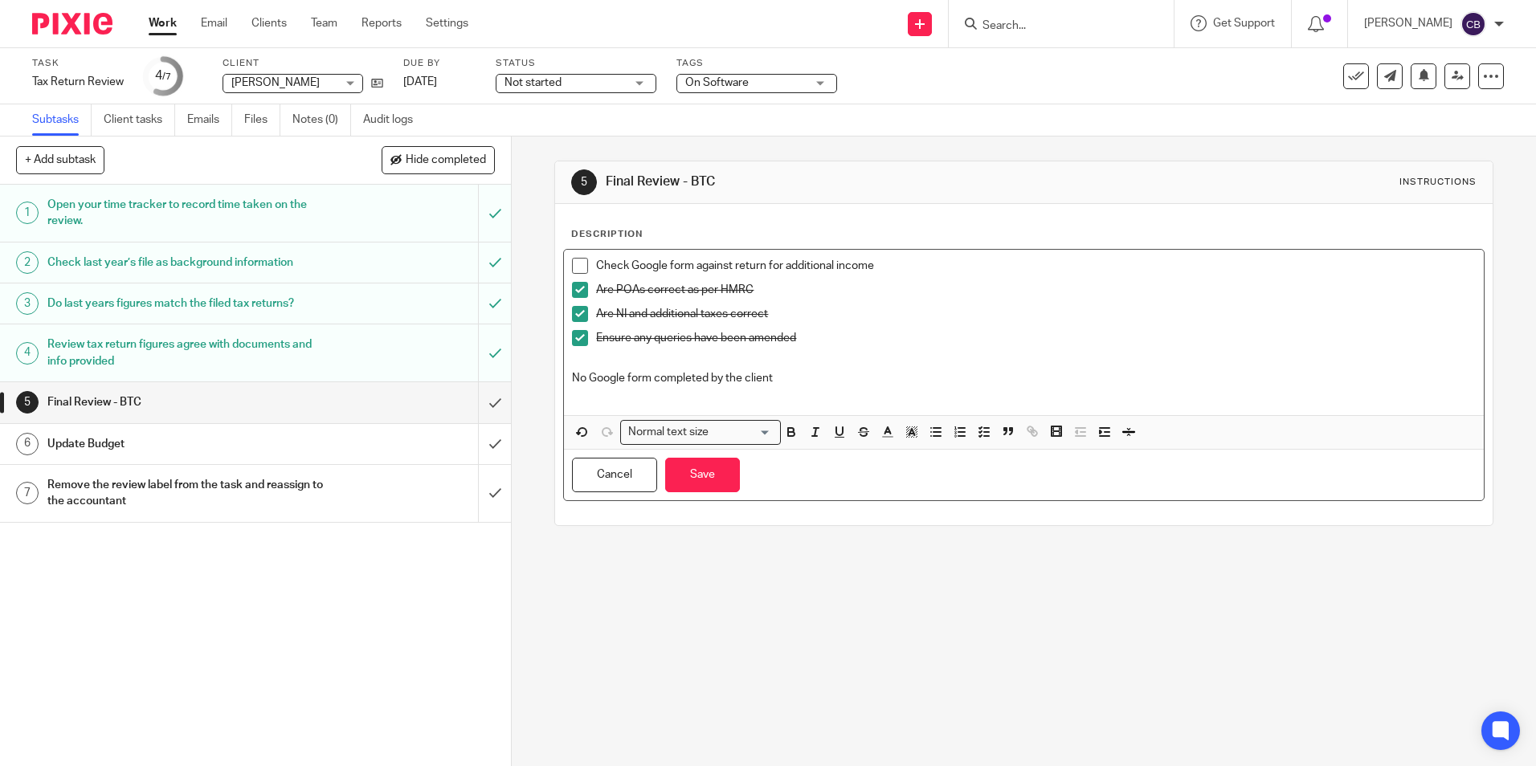
drag, startPoint x: 793, startPoint y: 369, endPoint x: 532, endPoint y: 367, distance: 261.0
click at [532, 367] on div "5 Final Review - BTC Instructions Description Check Google form against return …" at bounding box center [1024, 452] width 1024 height 630
drag, startPoint x: 807, startPoint y: 387, endPoint x: 559, endPoint y: 379, distance: 248.3
click at [564, 379] on div "Check Google form against return for additional income Are POAs correct as per …" at bounding box center [1023, 332] width 919 height 165
click at [913, 430] on icon "button" at bounding box center [911, 432] width 14 height 14
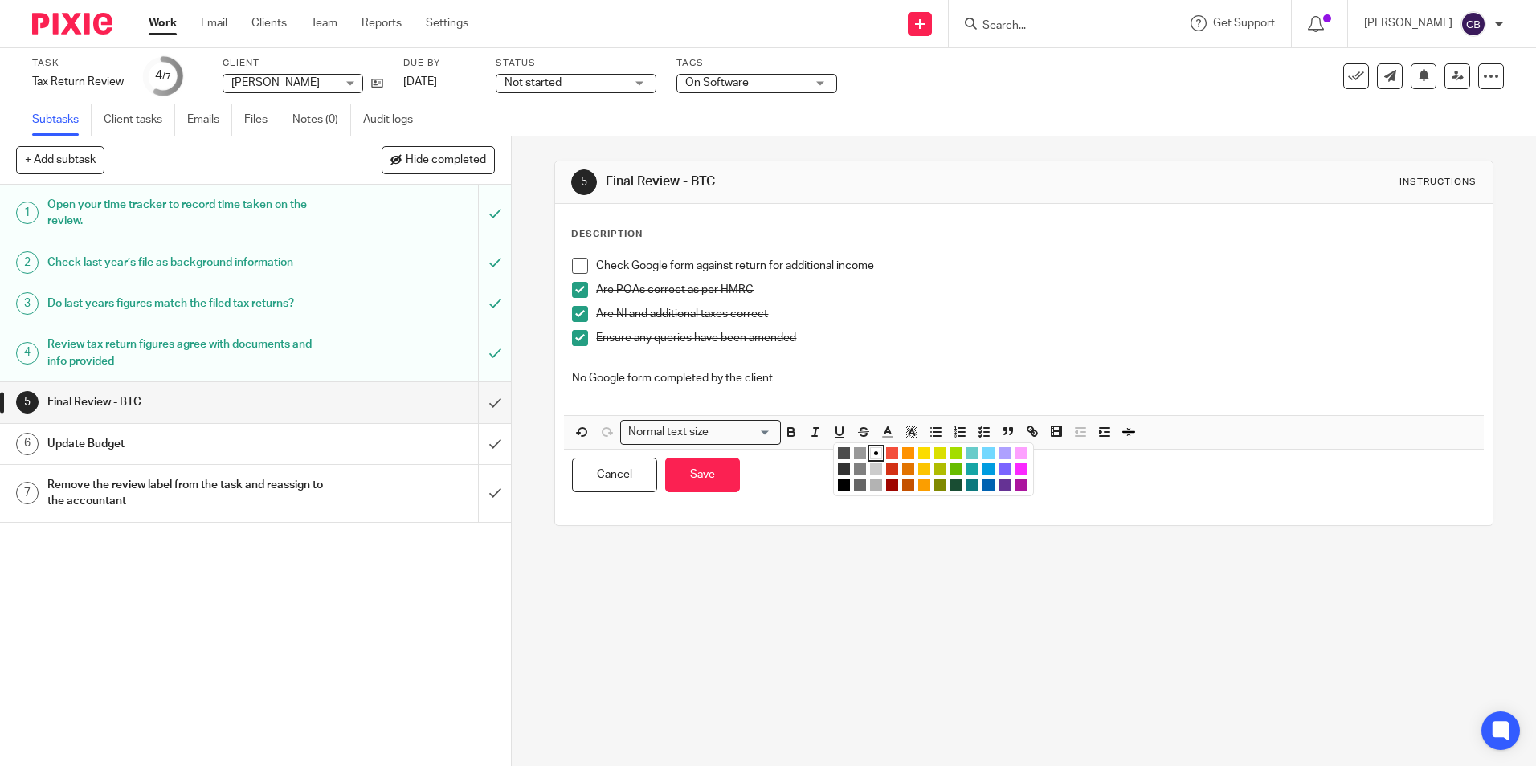
click at [921, 452] on li "color:#FCDC00" at bounding box center [924, 453] width 12 height 12
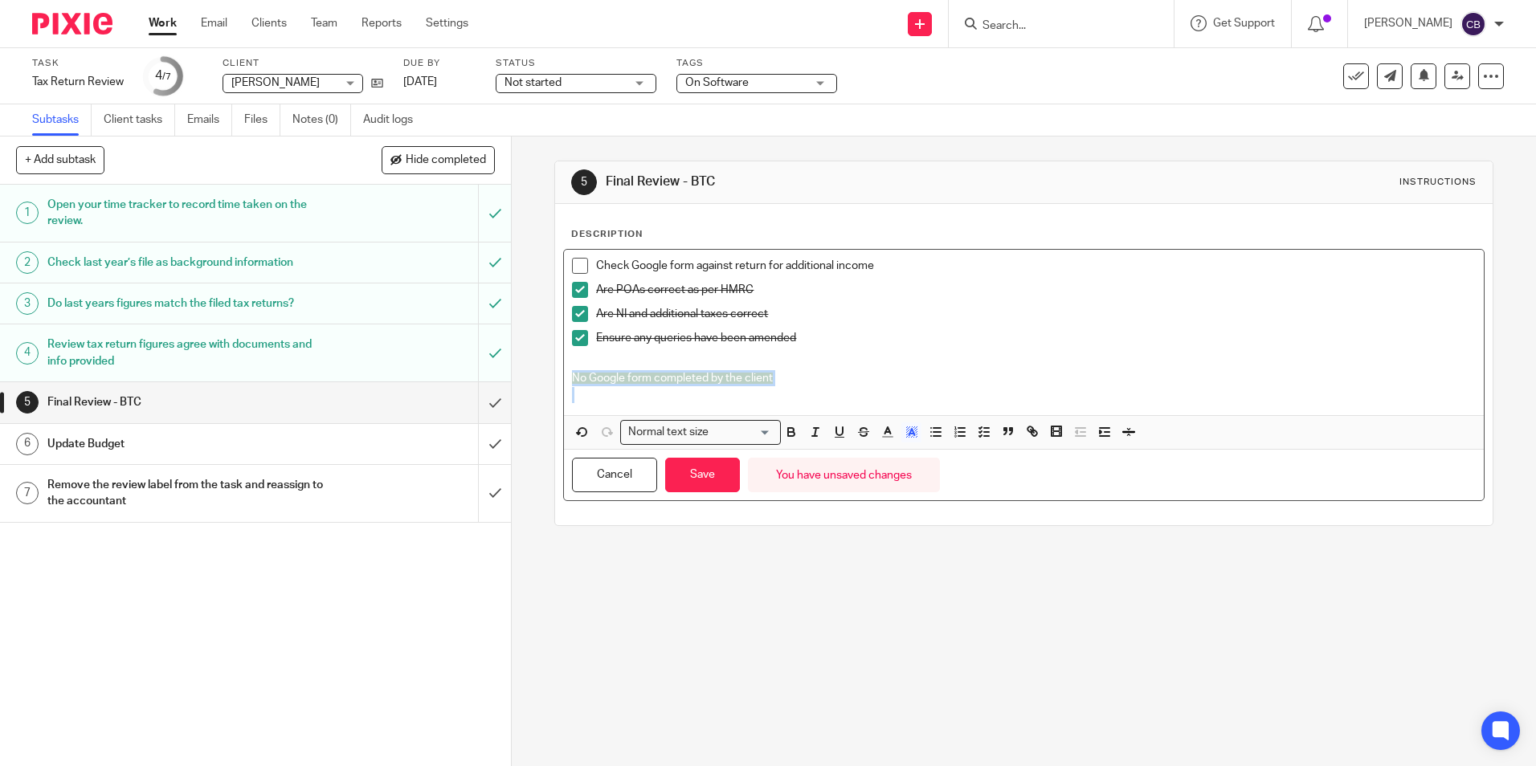
click at [860, 394] on p at bounding box center [1023, 395] width 903 height 16
click at [838, 402] on p at bounding box center [1023, 395] width 903 height 16
click at [939, 400] on p at bounding box center [1023, 395] width 903 height 16
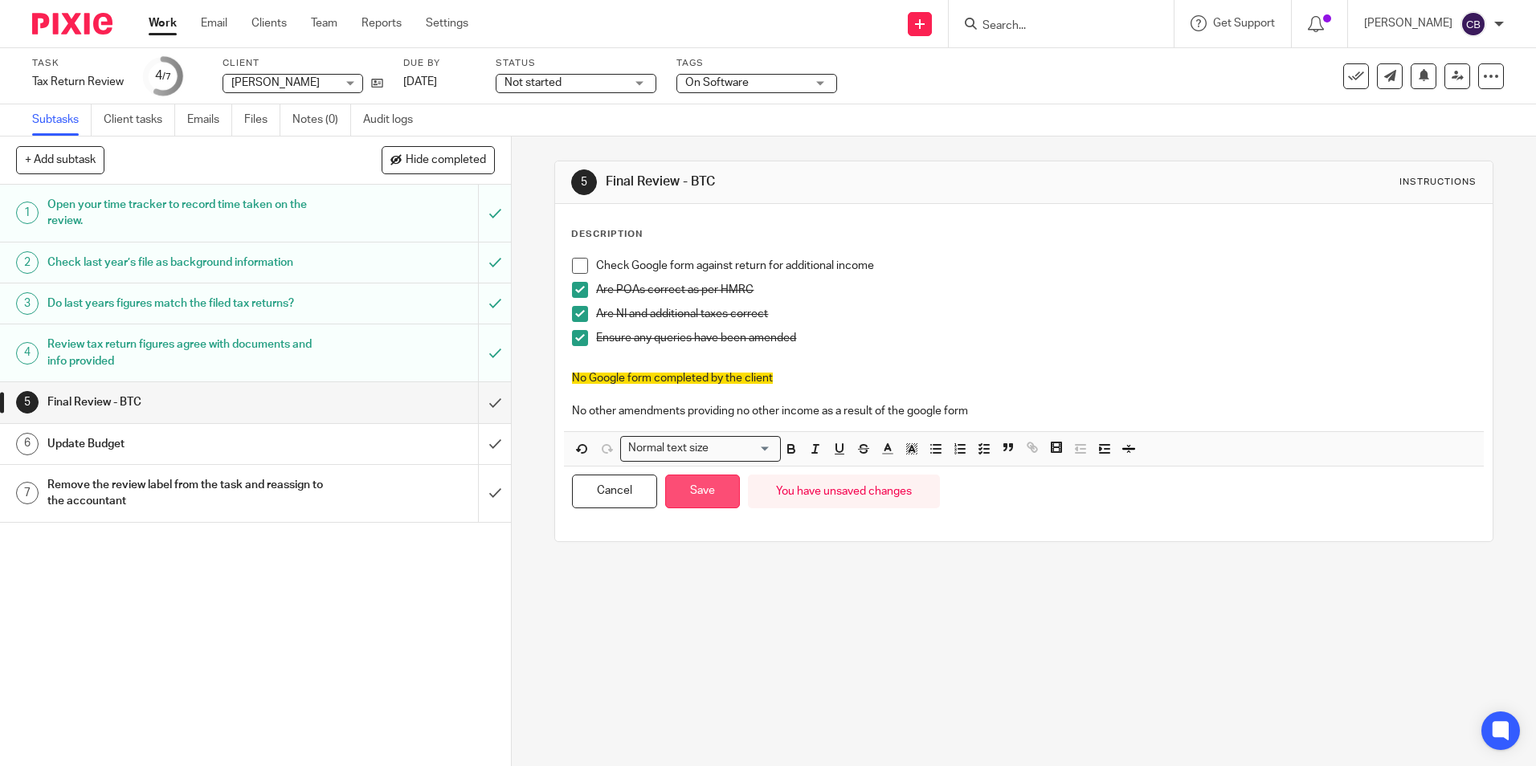
click at [688, 500] on button "Save" at bounding box center [702, 492] width 75 height 35
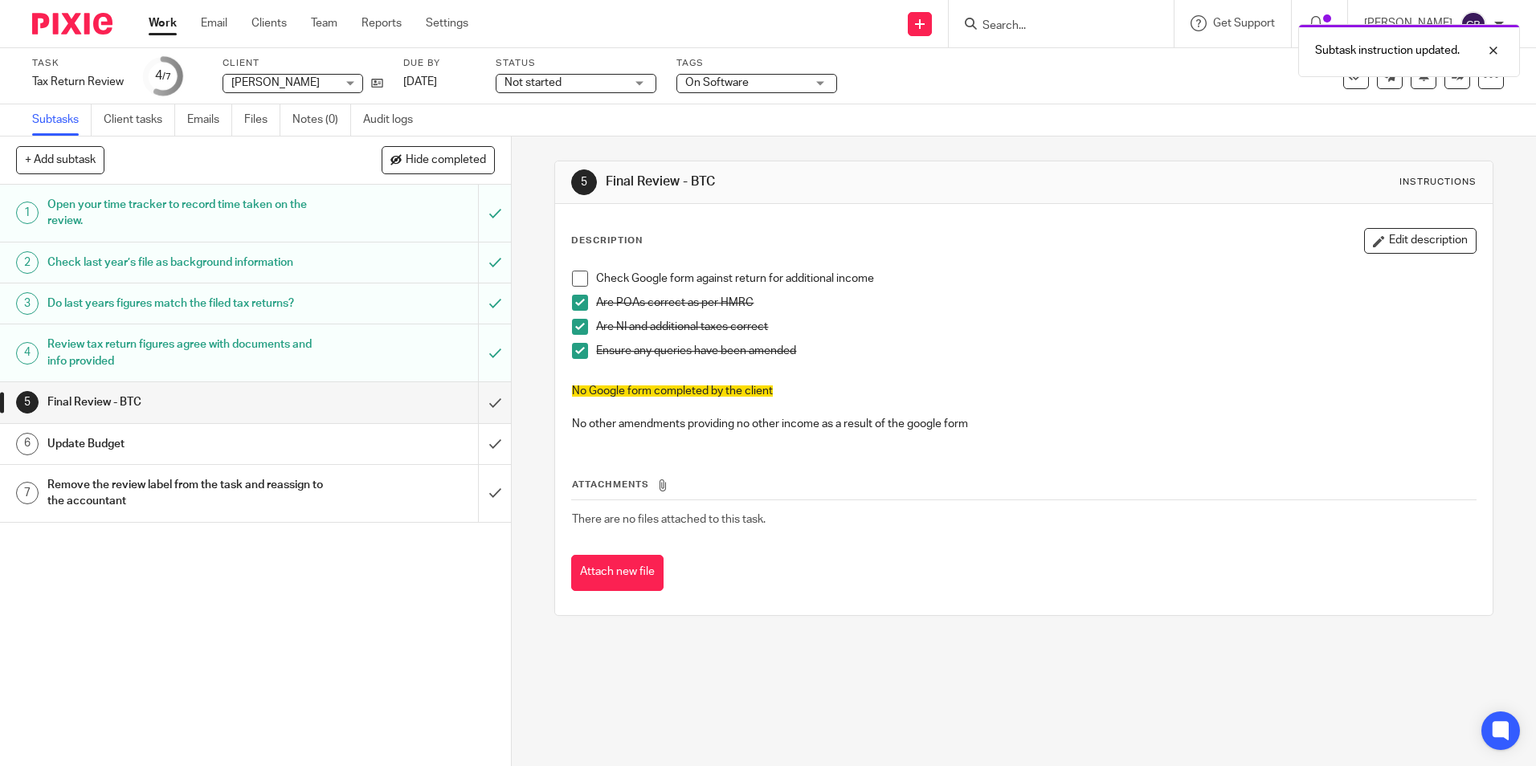
click at [899, 179] on h1 "Final Review - BTC" at bounding box center [832, 181] width 452 height 17
click at [901, 186] on h1 "Final Review - BTC" at bounding box center [832, 181] width 452 height 17
click at [1444, 84] on link at bounding box center [1457, 76] width 26 height 26
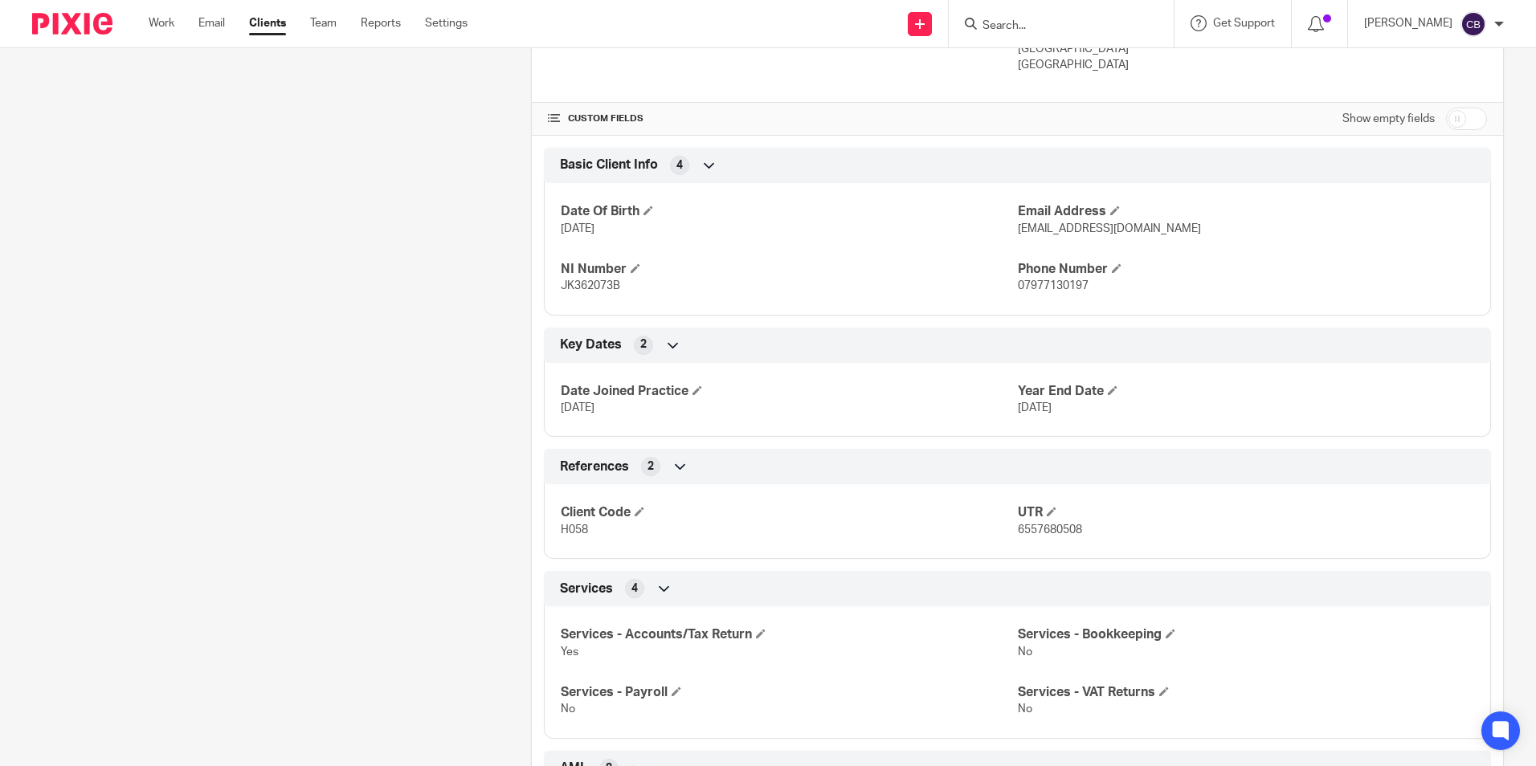
scroll to position [402, 0]
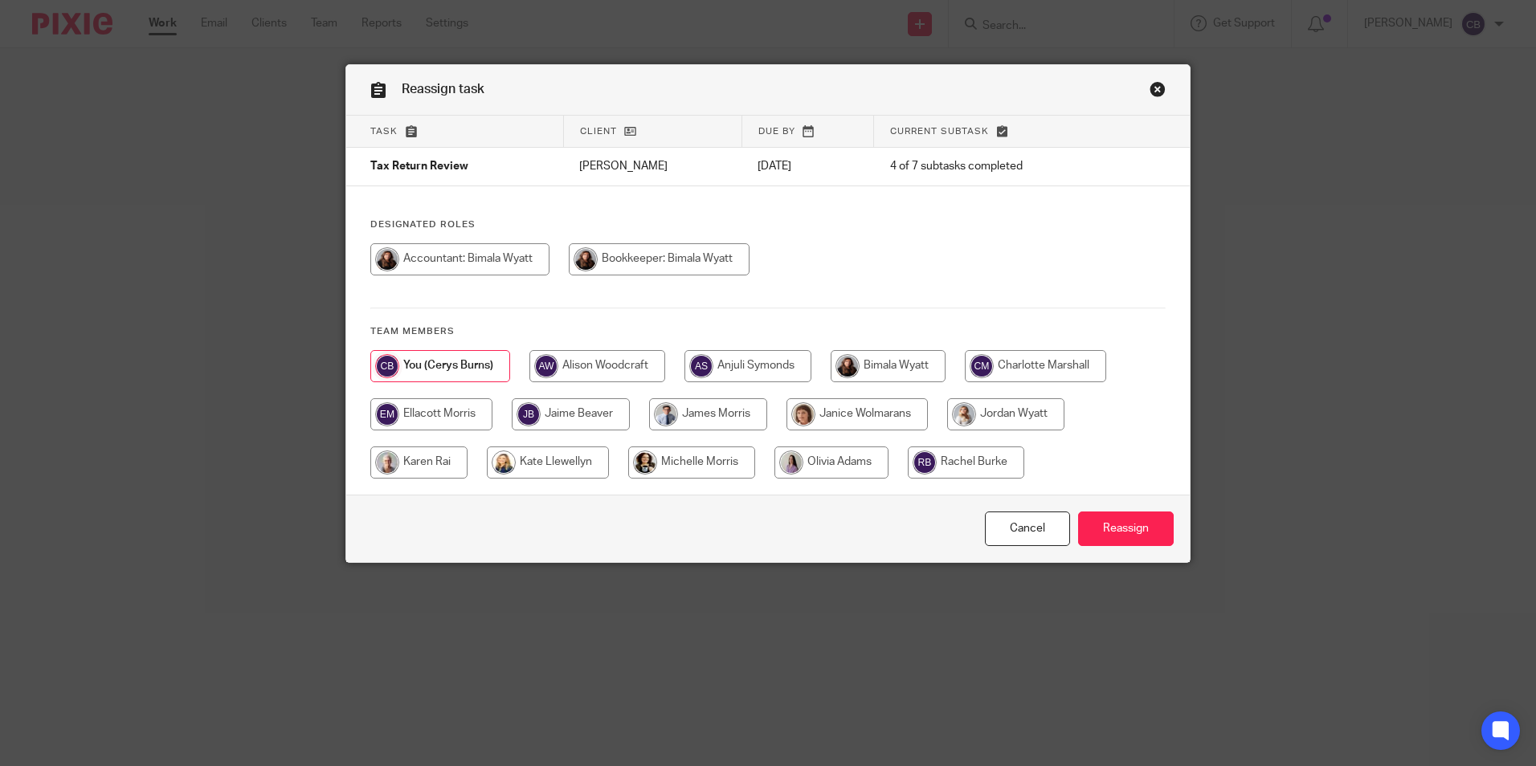
click at [894, 367] on input "radio" at bounding box center [887, 366] width 115 height 32
radio input "true"
click at [1129, 528] on input "Reassign" at bounding box center [1126, 529] width 96 height 35
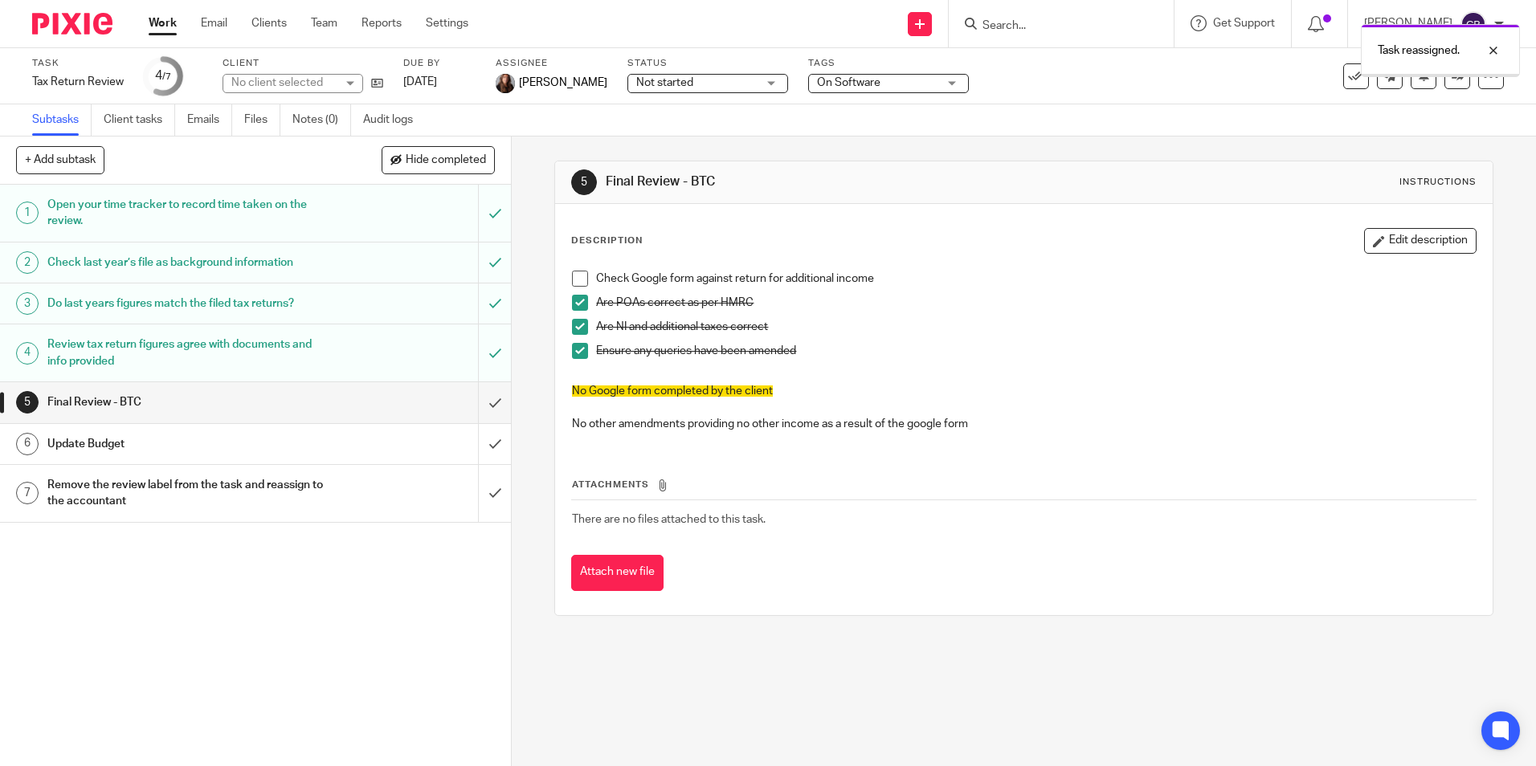
click at [1076, 689] on div "5 Final Review - BTC Instructions Description Edit description Check Google for…" at bounding box center [1024, 452] width 1024 height 630
drag, startPoint x: 895, startPoint y: 735, endPoint x: 866, endPoint y: 764, distance: 41.5
click at [895, 736] on div "5 Final Review - BTC Instructions Description Edit description Check Google for…" at bounding box center [1024, 452] width 1024 height 630
click at [727, 663] on div "5 Final Review - BTC Instructions Description Edit description Check Google for…" at bounding box center [1024, 452] width 1024 height 630
click at [715, 675] on div "5 Final Review - BTC Instructions Description Edit description Check Google for…" at bounding box center [1024, 452] width 1024 height 630
